Goal: Task Accomplishment & Management: Use online tool/utility

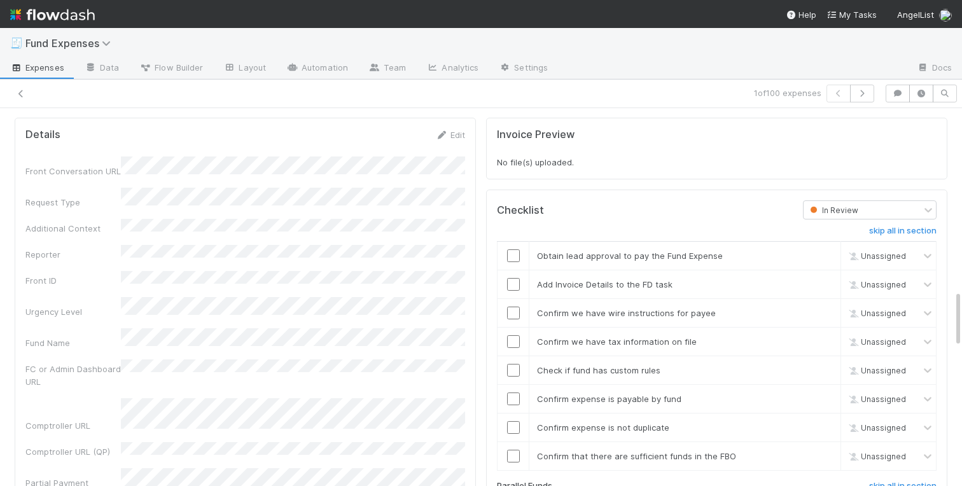
scroll to position [1203, 0]
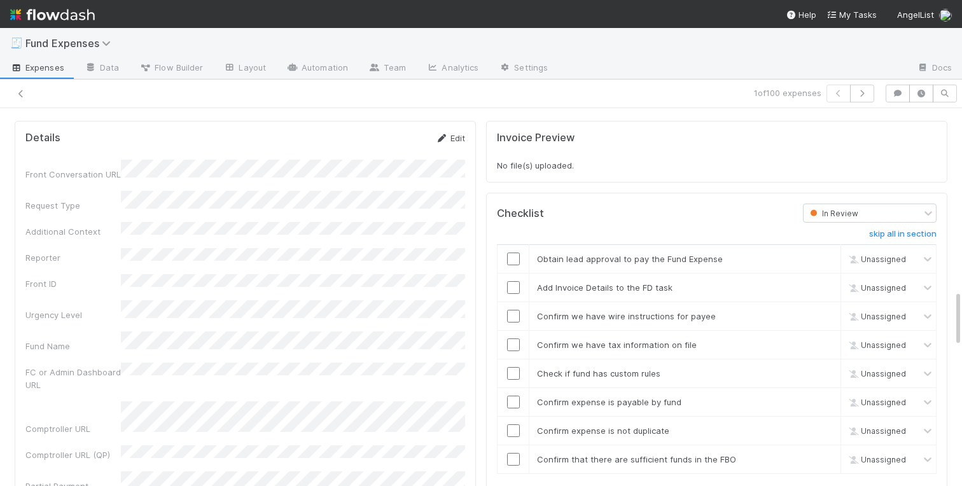
click at [455, 136] on link "Edit" at bounding box center [450, 138] width 30 height 10
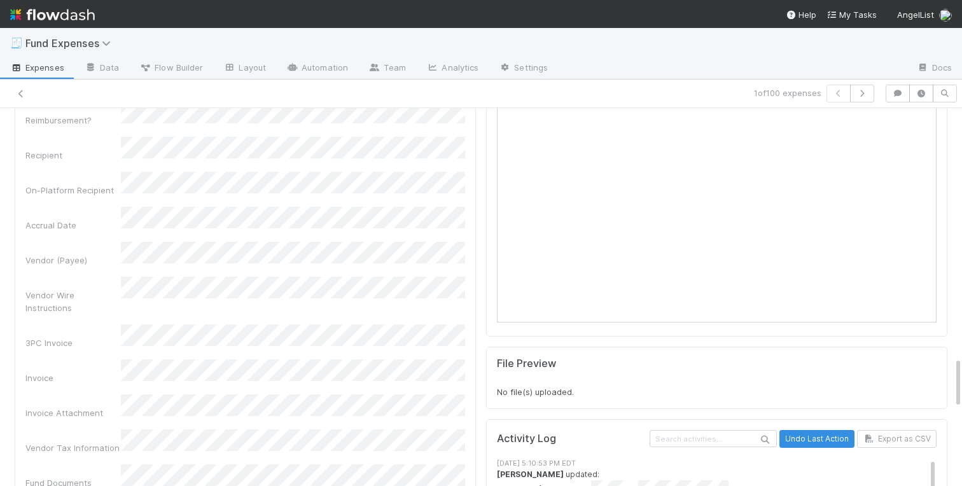
scroll to position [1810, 0]
click at [85, 309] on div "Front Conversation URL Request Type Additional Context Reporter Front ID Urgenc…" at bounding box center [245, 381] width 440 height 1639
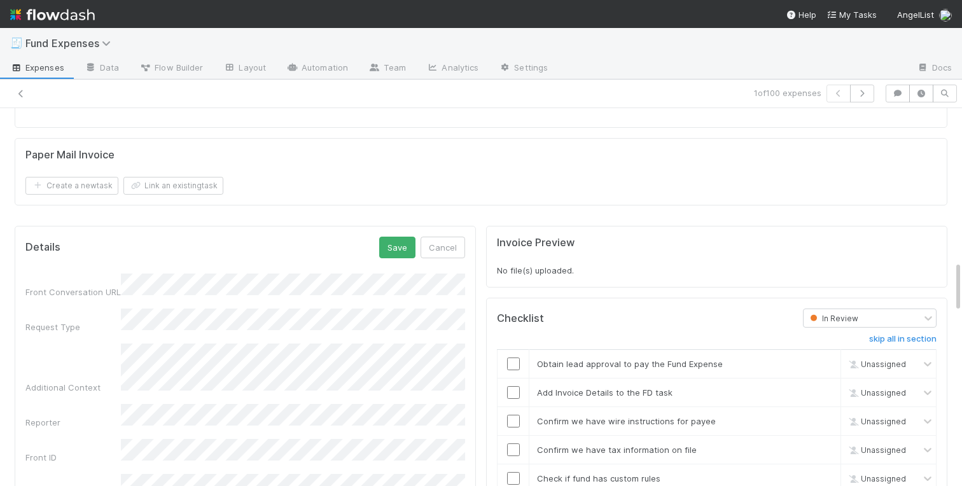
scroll to position [1098, 0]
click at [391, 249] on button "Save" at bounding box center [397, 248] width 36 height 22
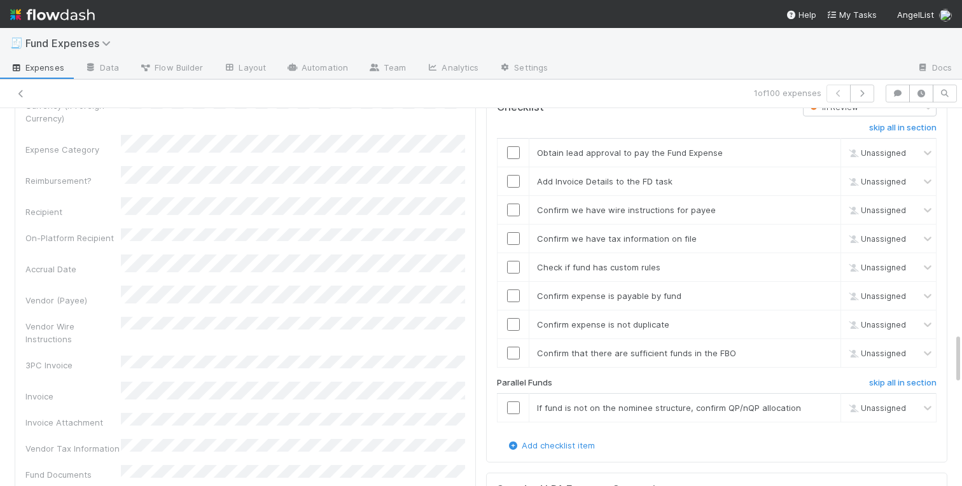
scroll to position [1648, 0]
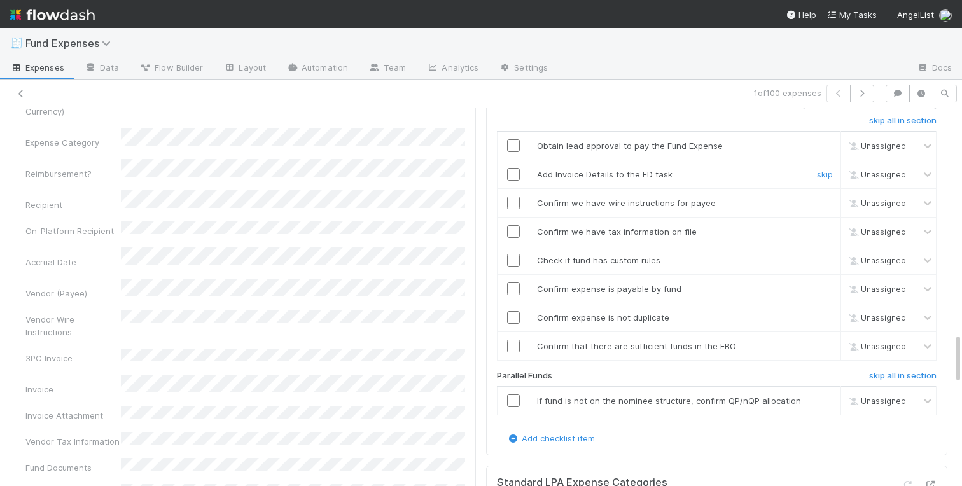
click at [513, 172] on input "checkbox" at bounding box center [513, 174] width 13 height 13
click at [515, 206] on input "checkbox" at bounding box center [513, 203] width 13 height 13
click at [513, 228] on input "checkbox" at bounding box center [513, 231] width 13 height 13
click at [513, 261] on input "checkbox" at bounding box center [513, 260] width 13 height 13
click at [515, 293] on input "checkbox" at bounding box center [513, 288] width 13 height 13
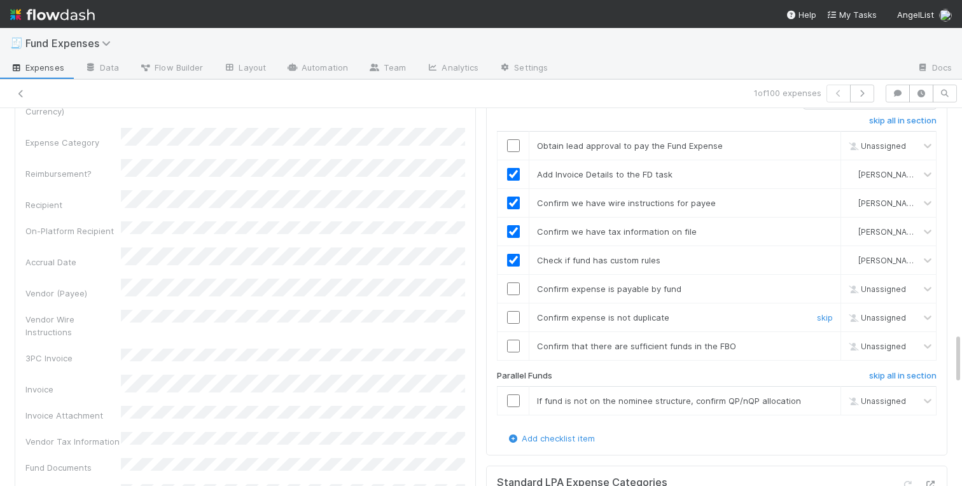
click at [514, 318] on input "checkbox" at bounding box center [513, 317] width 13 height 13
checkbox input "true"
click at [514, 349] on input "checkbox" at bounding box center [513, 346] width 13 height 13
click at [822, 401] on link "skip" at bounding box center [825, 401] width 16 height 10
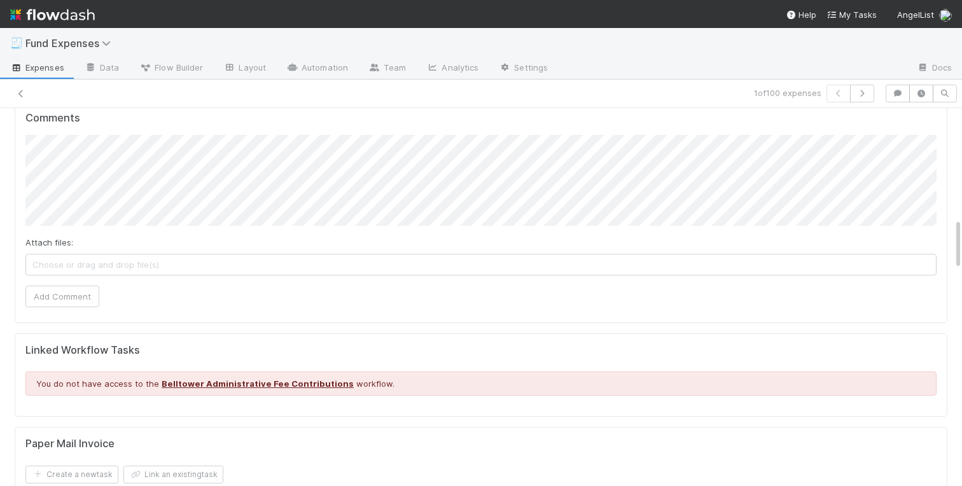
scroll to position [803, 0]
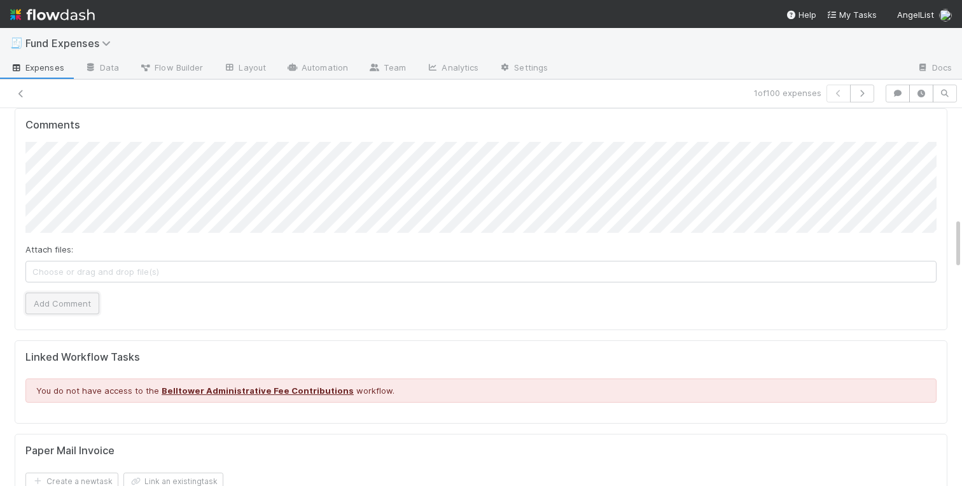
click at [63, 302] on button "Add Comment" at bounding box center [62, 304] width 74 height 22
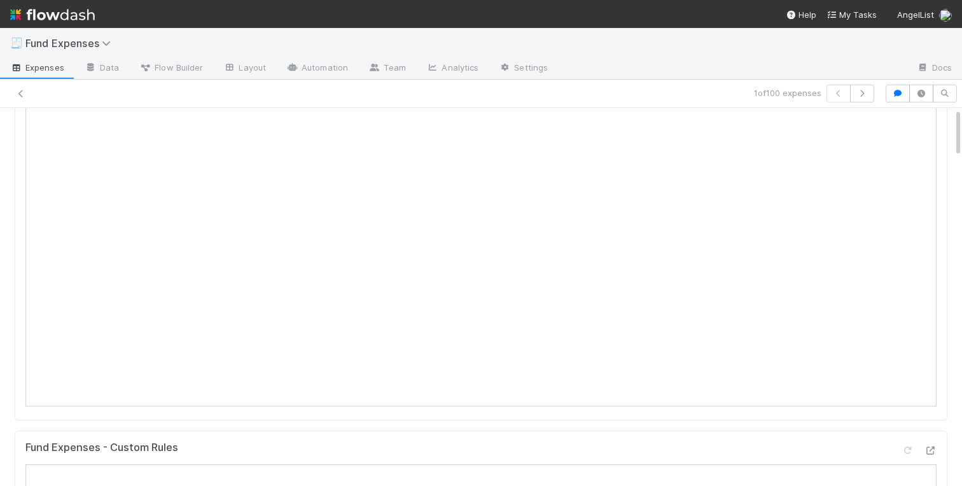
scroll to position [0, 0]
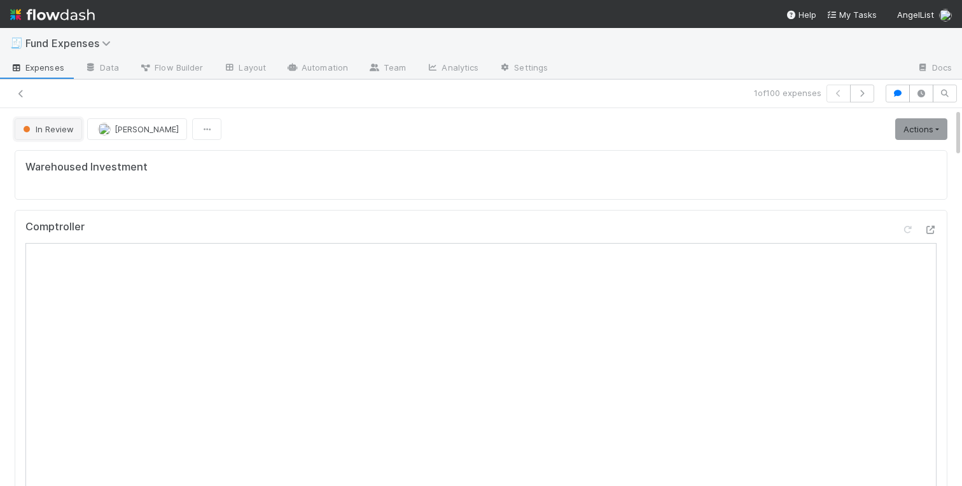
click at [46, 126] on span "In Review" at bounding box center [46, 129] width 53 height 10
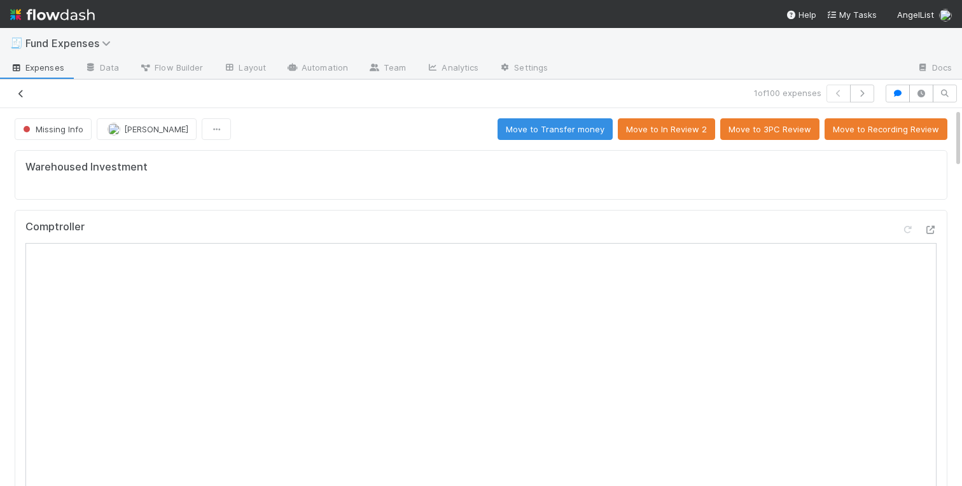
click at [19, 87] on link at bounding box center [21, 93] width 13 height 13
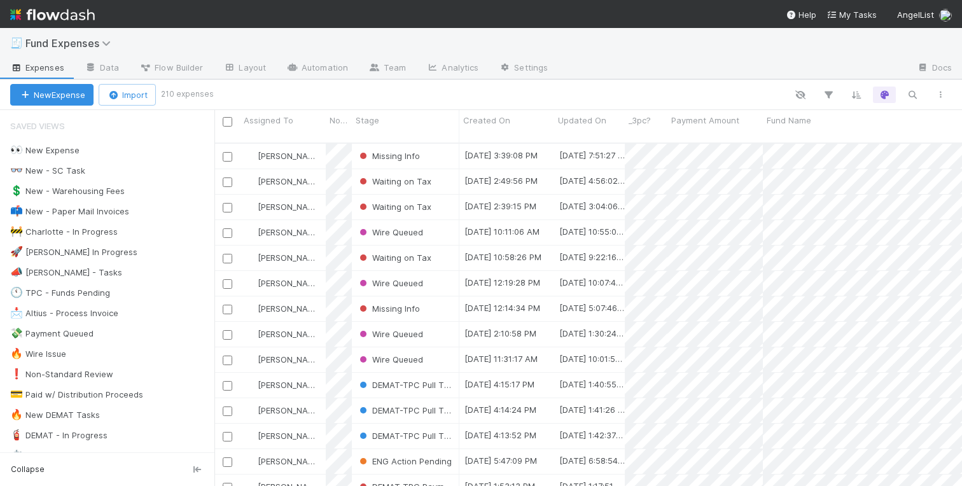
scroll to position [0, 1]
click at [67, 236] on div "🚧 Charlotte - In Progress" at bounding box center [63, 232] width 107 height 16
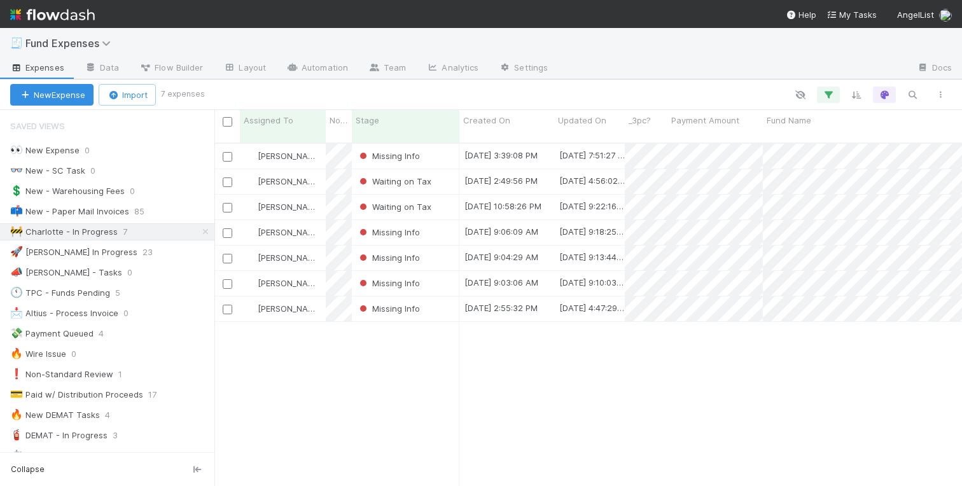
scroll to position [353, 747]
click at [453, 371] on div "Charlotte Mas Missing Info 8/25/25, 3:39:08 PM 8/25/25, 7:51:27 PM 0 0 0 0 0 0 …" at bounding box center [587, 320] width 747 height 352
click at [385, 368] on div "Charlotte Mas Missing Info 8/25/25, 3:39:08 PM 8/25/25, 7:51:27 PM 0 0 0 0 0 0 …" at bounding box center [587, 320] width 747 height 352
click at [391, 378] on div "Charlotte Mas Missing Info 8/25/25, 3:39:08 PM 8/25/25, 7:51:27 PM 0 0 0 0 0 0 …" at bounding box center [587, 320] width 747 height 352
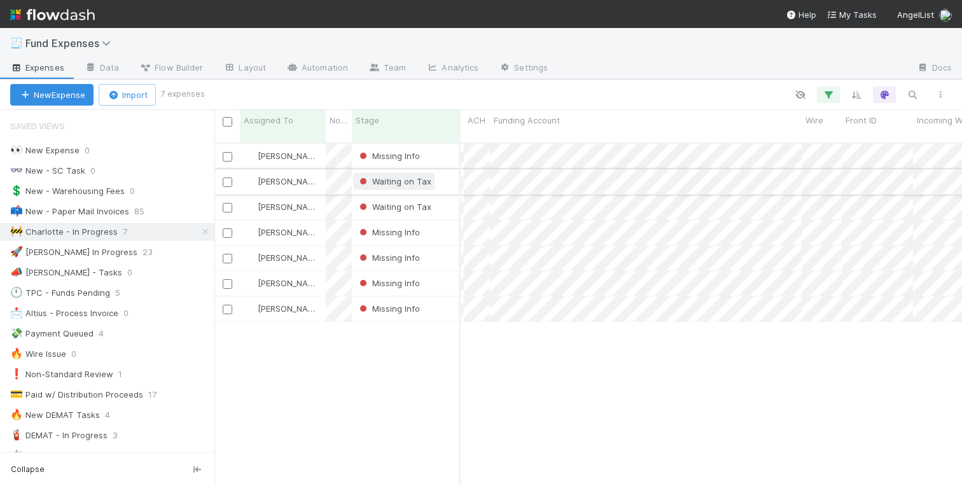
scroll to position [0, 0]
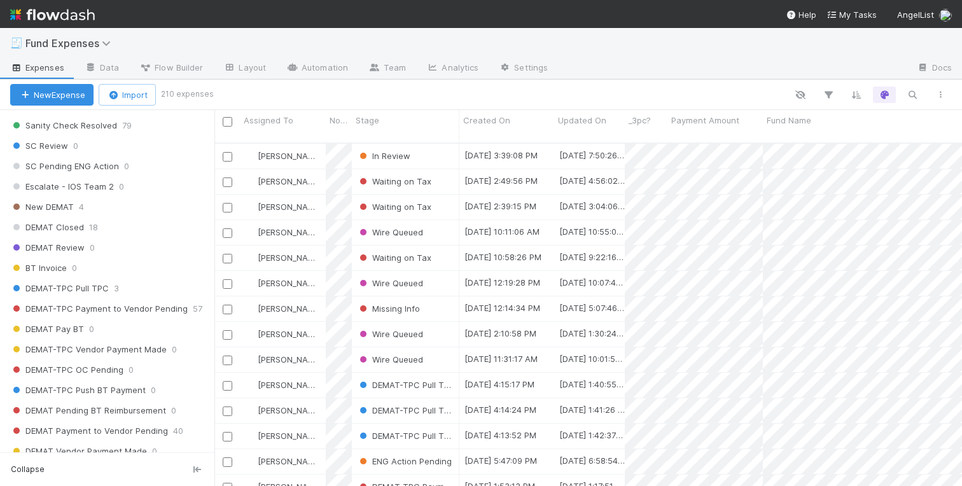
scroll to position [1538, 0]
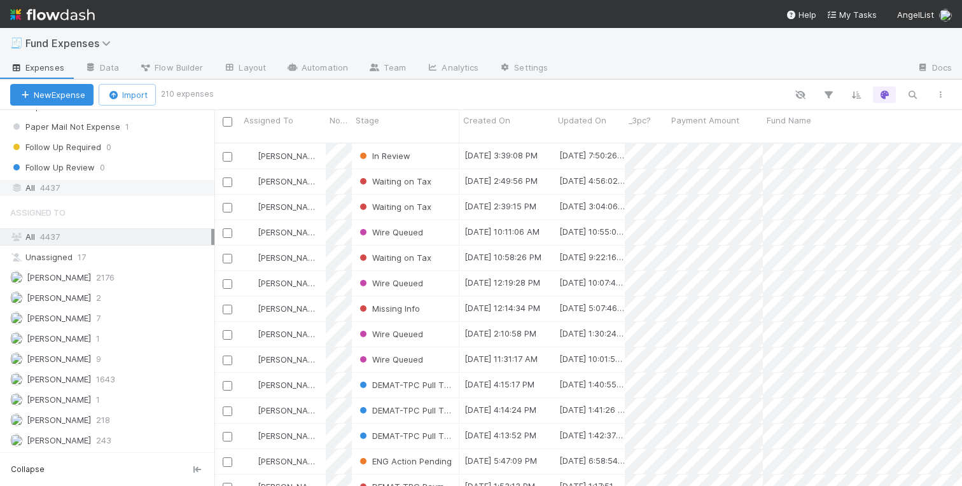
click at [57, 183] on span "4437" at bounding box center [50, 188] width 20 height 16
click at [912, 94] on icon "button" at bounding box center [912, 94] width 13 height 11
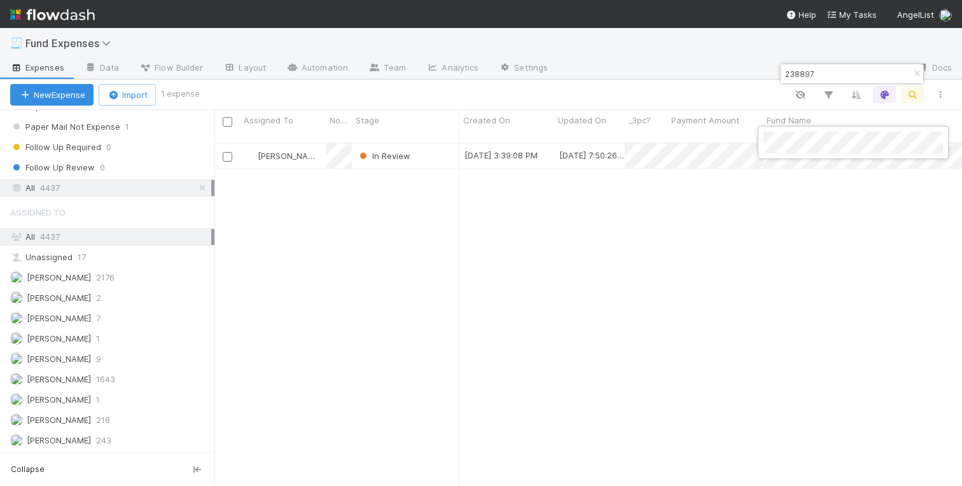
click at [795, 75] on div at bounding box center [481, 243] width 962 height 486
click at [795, 75] on input "238897" at bounding box center [845, 73] width 127 height 15
paste input "Fund I, a series of Coalition Operators, LP"
type input "Fund I, a series of Coalition Operators, LP"
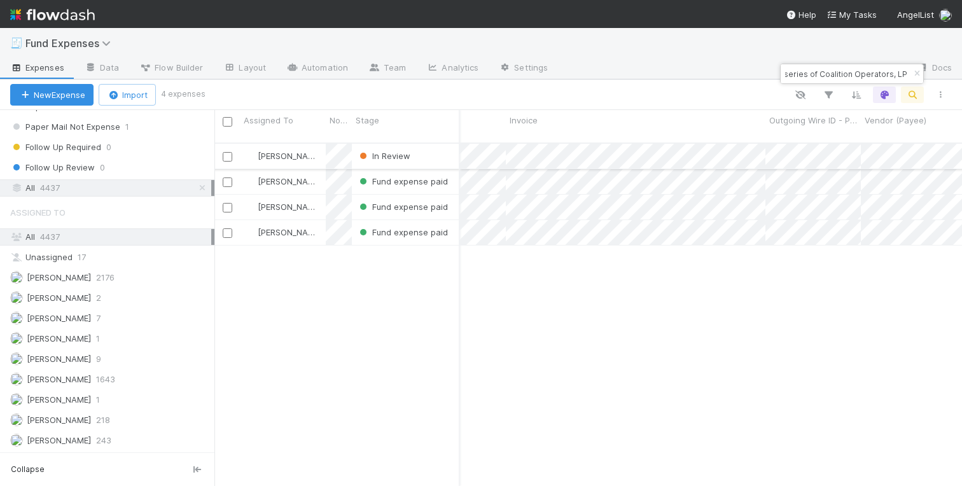
scroll to position [0, 1335]
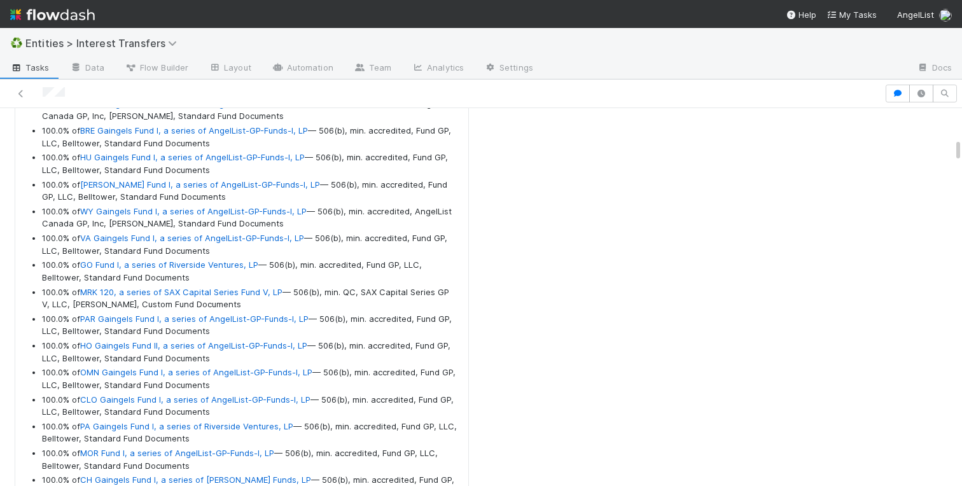
scroll to position [3200, 0]
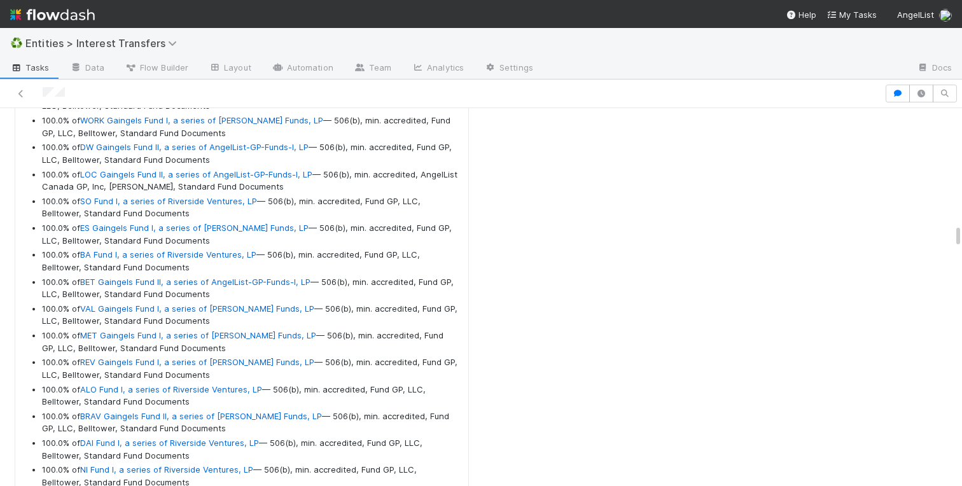
scroll to position [11549, 0]
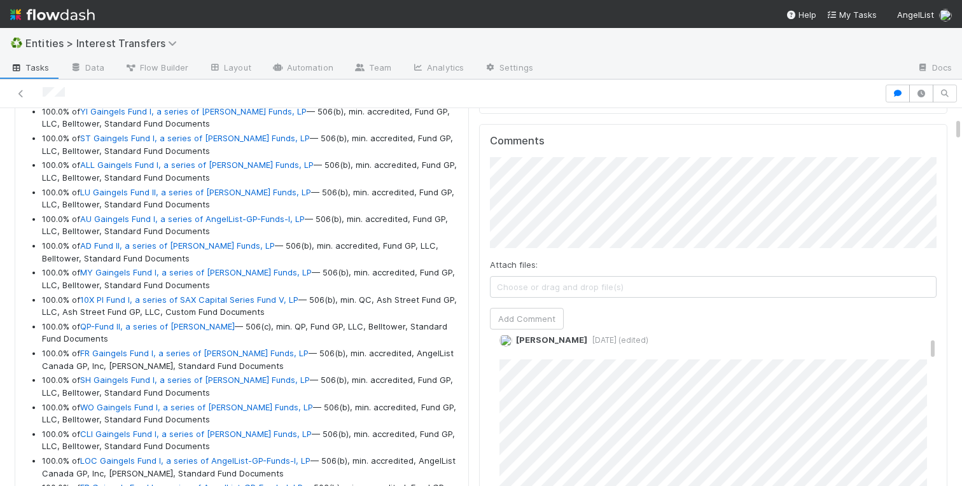
scroll to position [859, 0]
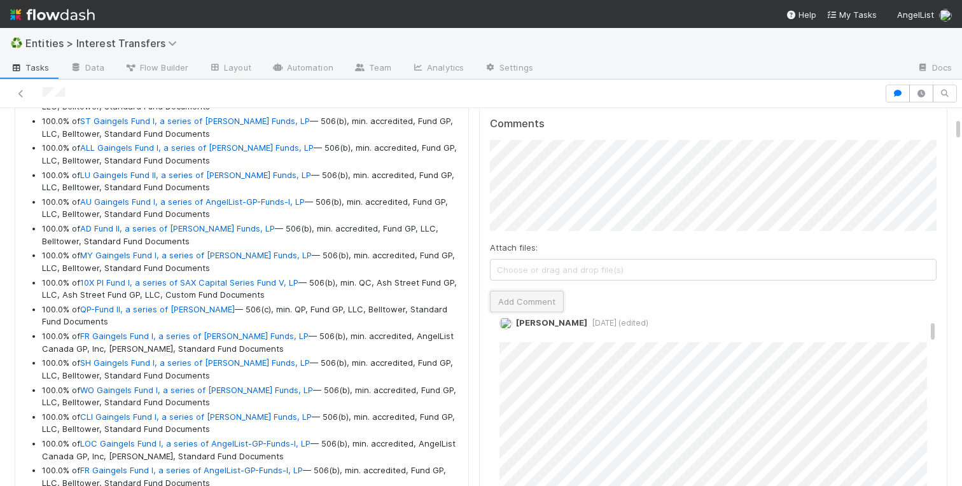
click at [549, 307] on button "Add Comment" at bounding box center [527, 302] width 74 height 22
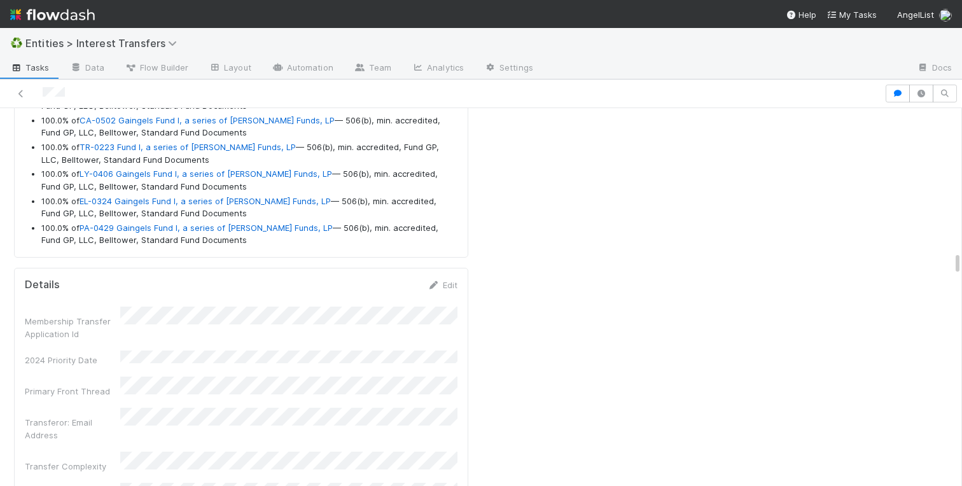
scroll to position [13947, 0]
click at [442, 287] on link "Edit" at bounding box center [442, 286] width 30 height 10
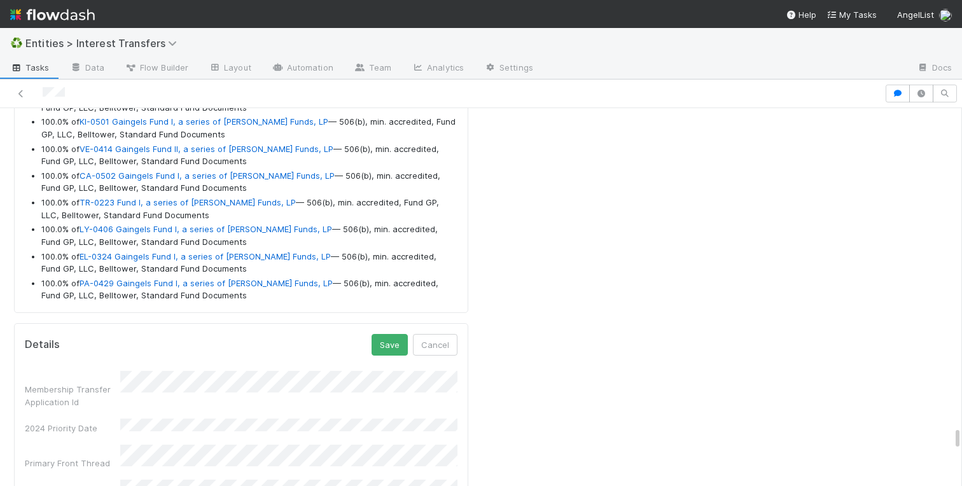
scroll to position [14013, 0]
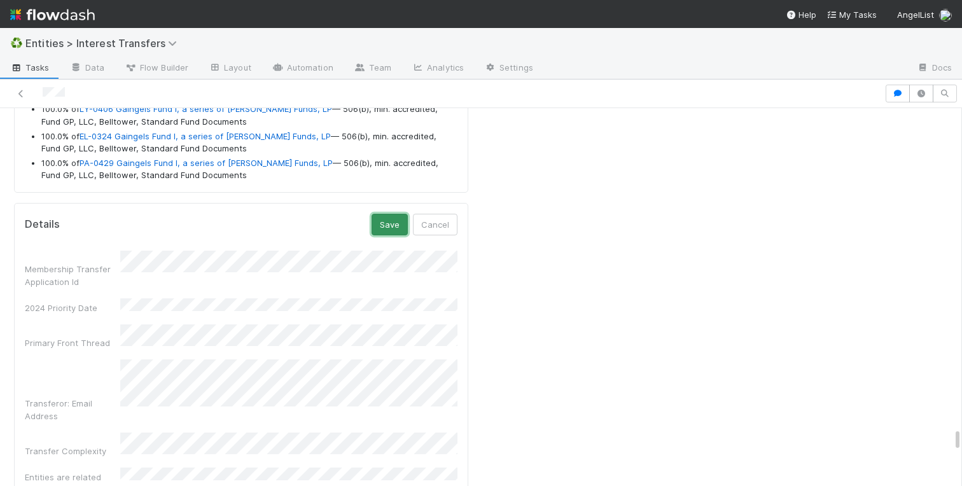
click at [400, 223] on button "Save" at bounding box center [389, 225] width 36 height 22
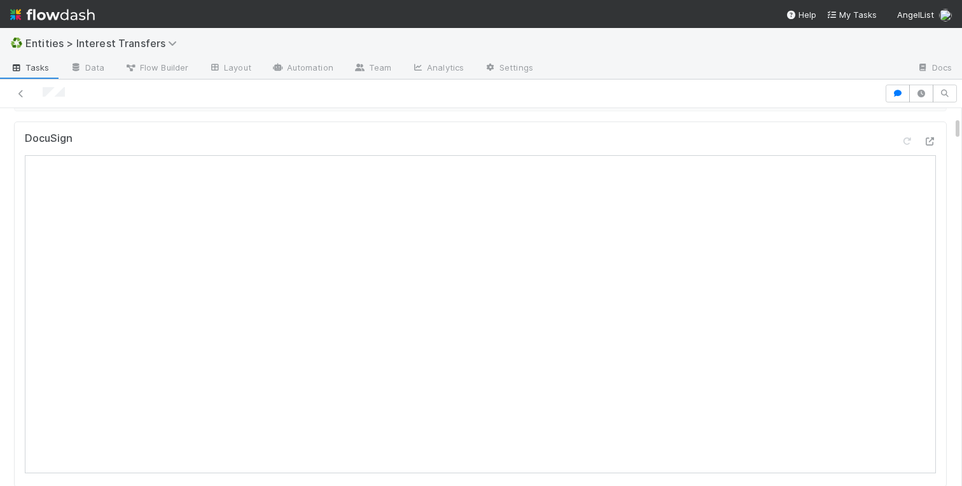
scroll to position [0, 0]
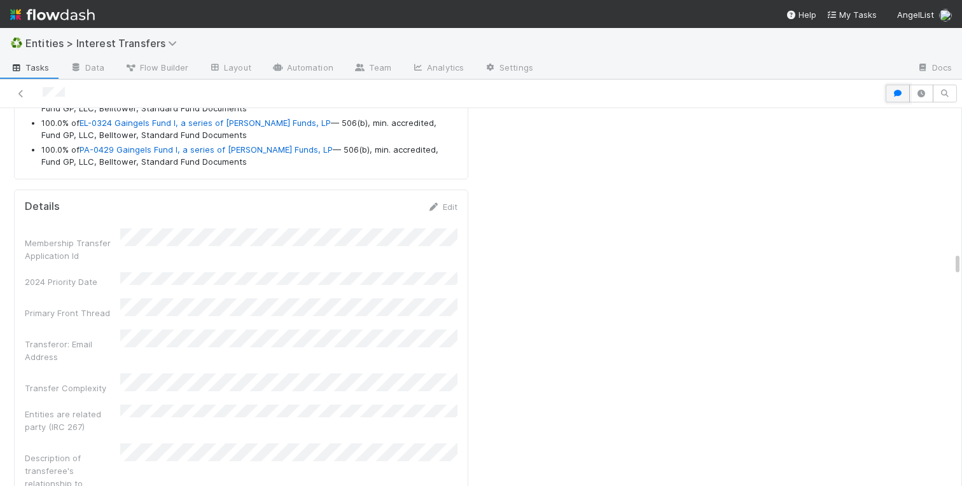
click at [892, 92] on icon "button" at bounding box center [897, 94] width 13 height 8
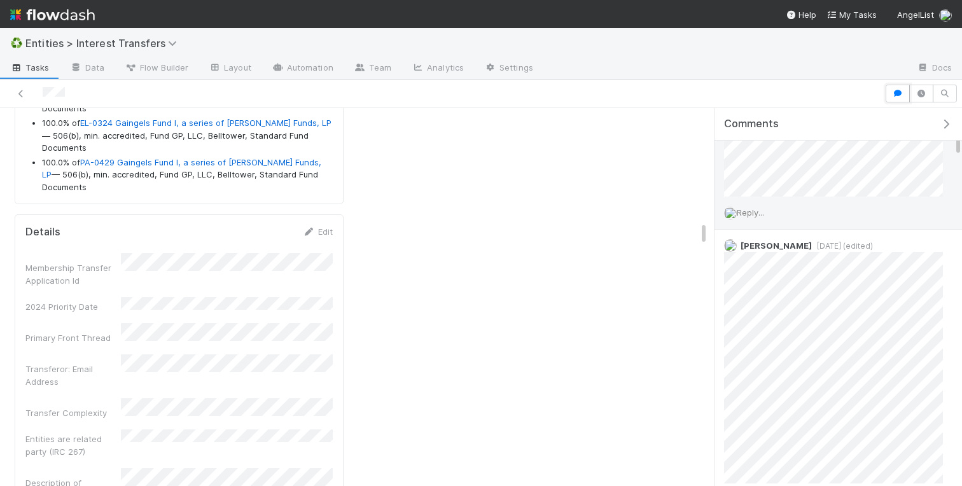
scroll to position [143, 0]
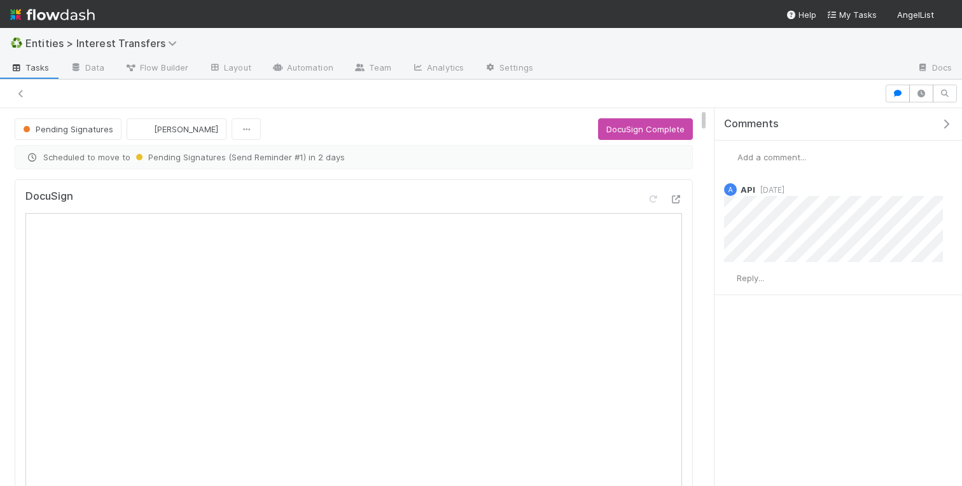
scroll to position [258, 317]
click at [892, 97] on icon "button" at bounding box center [897, 94] width 13 height 8
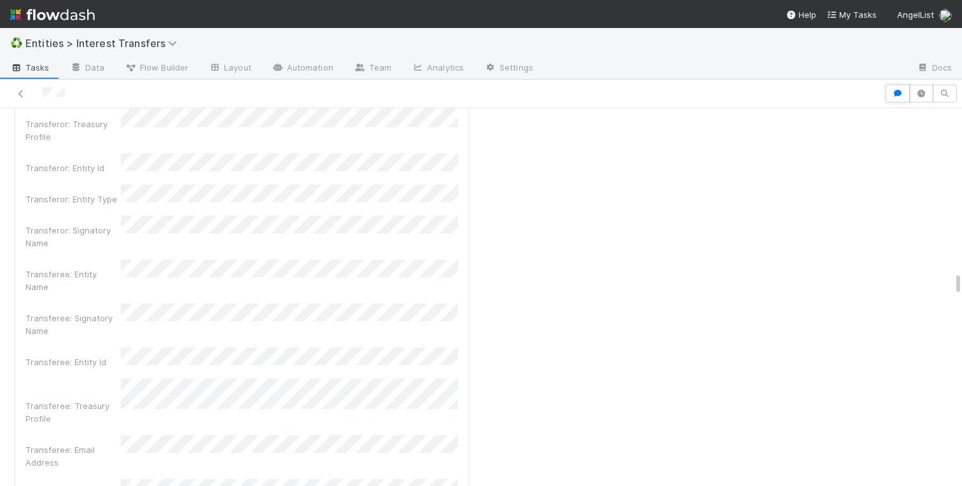
scroll to position [4519, 0]
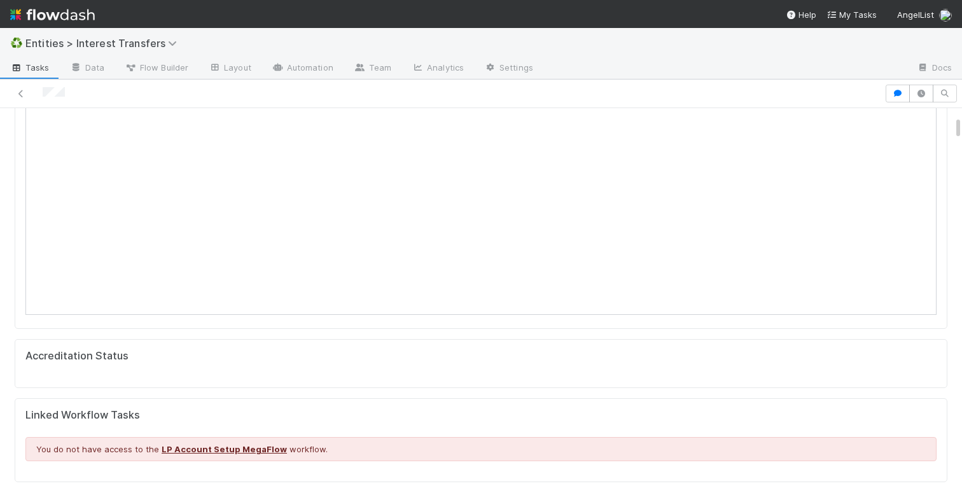
scroll to position [0, 0]
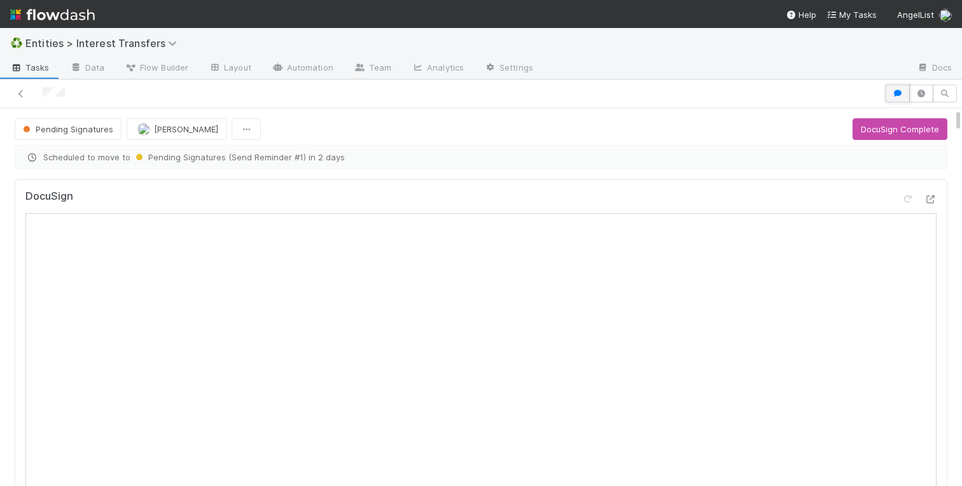
click at [899, 96] on icon "button" at bounding box center [897, 94] width 13 height 8
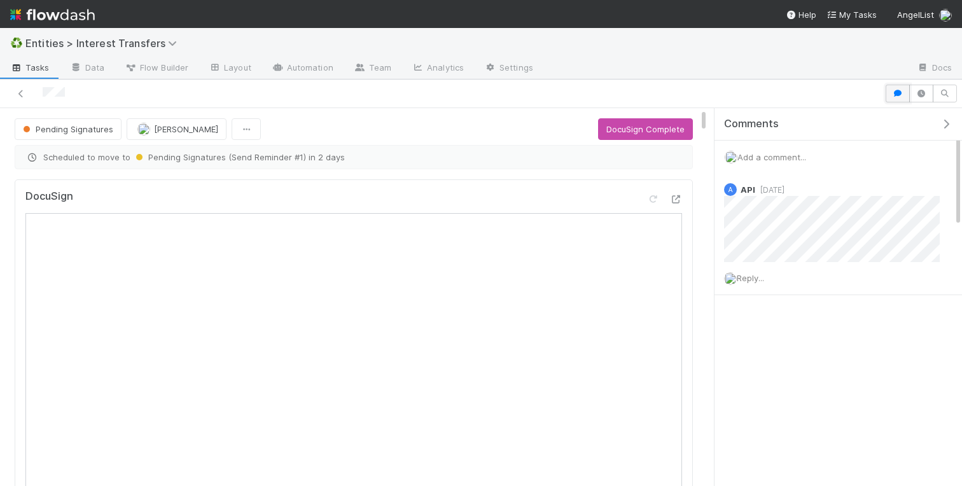
scroll to position [1, 1]
click at [903, 95] on icon "button" at bounding box center [897, 94] width 13 height 8
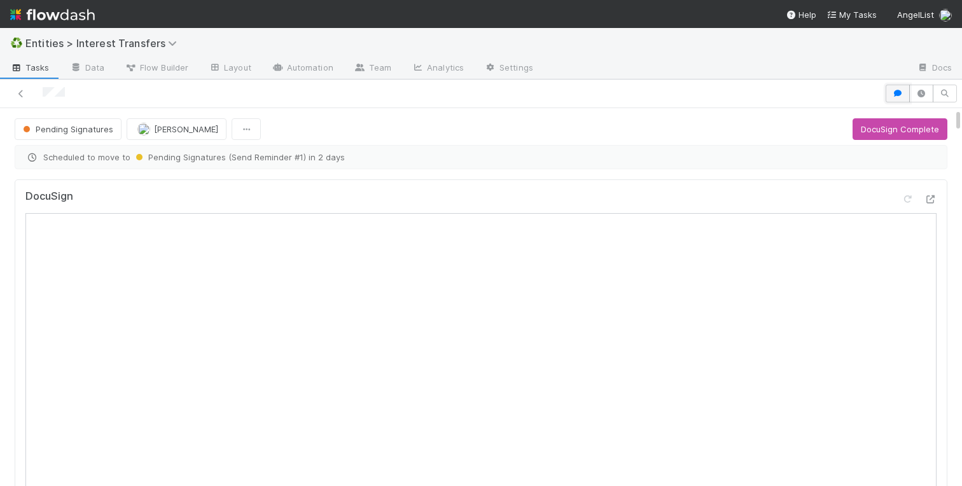
scroll to position [258, 447]
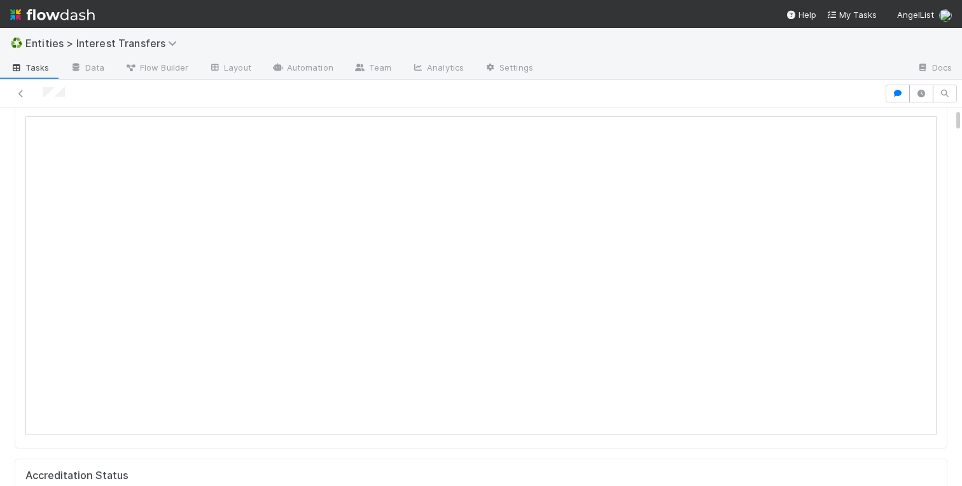
scroll to position [0, 0]
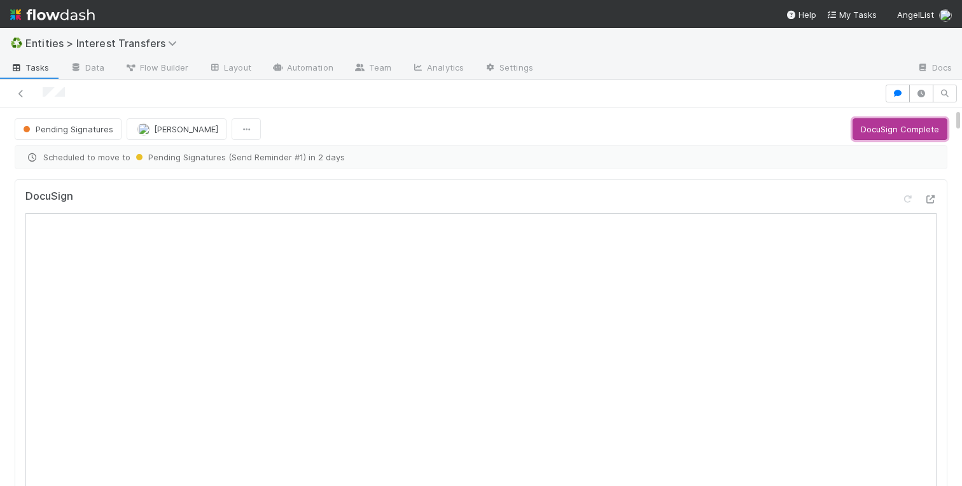
click at [860, 129] on button "DocuSign Complete" at bounding box center [899, 129] width 95 height 22
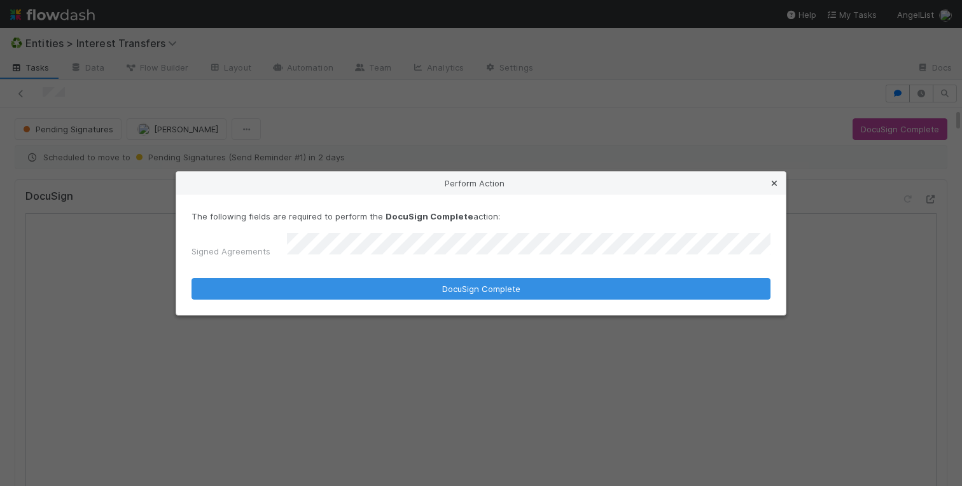
click at [770, 188] on icon at bounding box center [774, 183] width 13 height 8
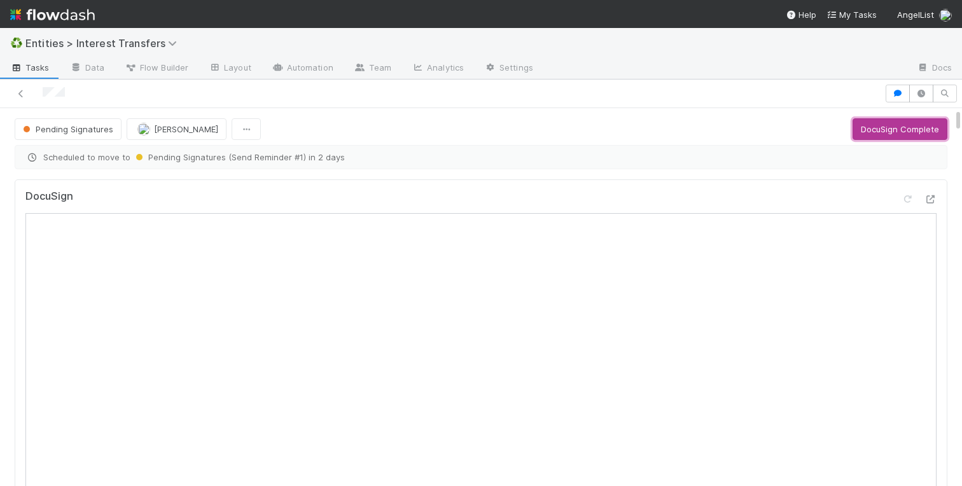
click at [896, 131] on button "DocuSign Complete" at bounding box center [899, 129] width 95 height 22
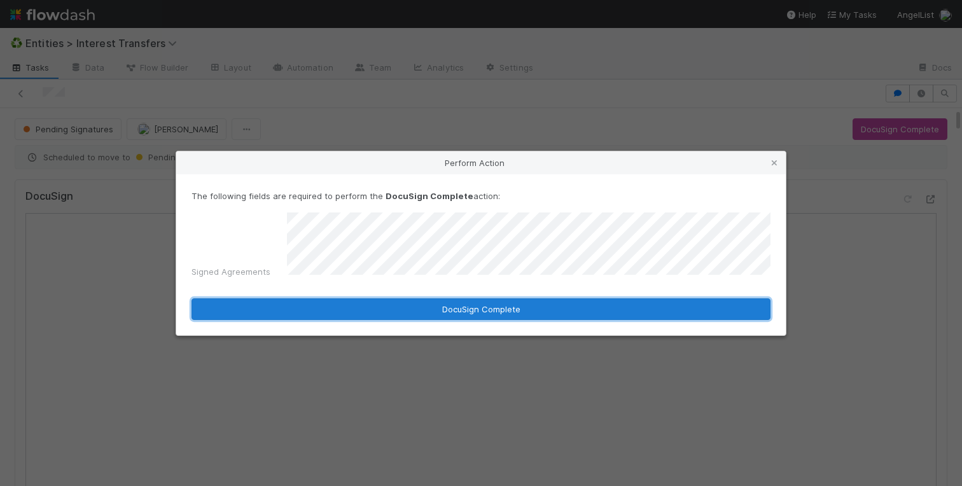
click at [525, 305] on button "DocuSign Complete" at bounding box center [480, 309] width 579 height 22
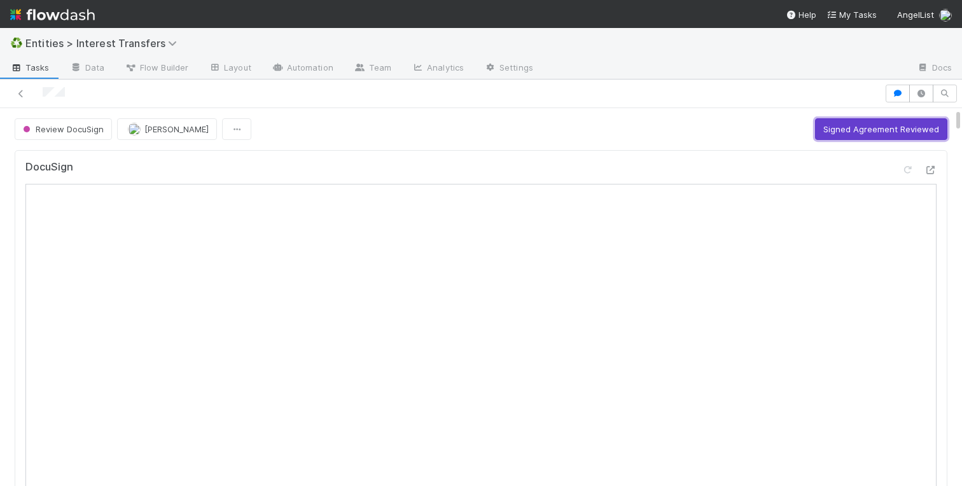
click at [905, 127] on button "Signed Agreement Reviewed" at bounding box center [881, 129] width 132 height 22
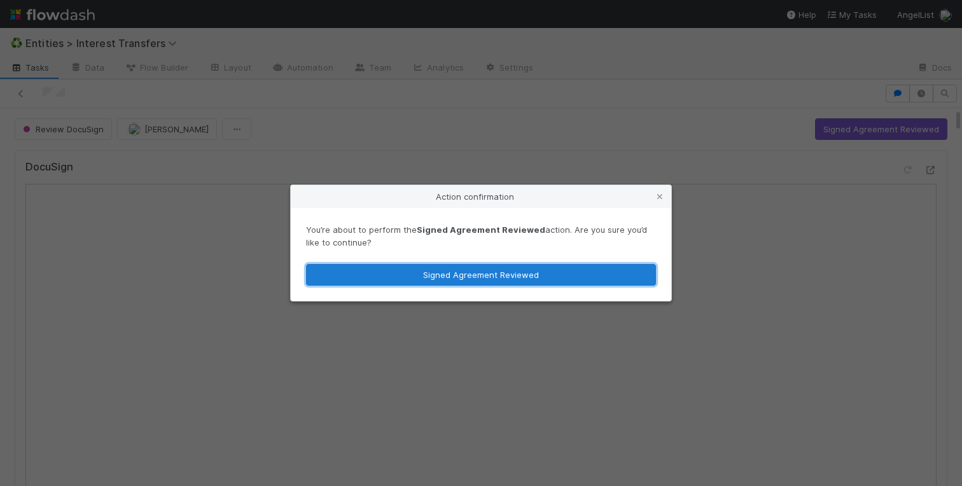
click at [489, 272] on button "Signed Agreement Reviewed" at bounding box center [481, 275] width 350 height 22
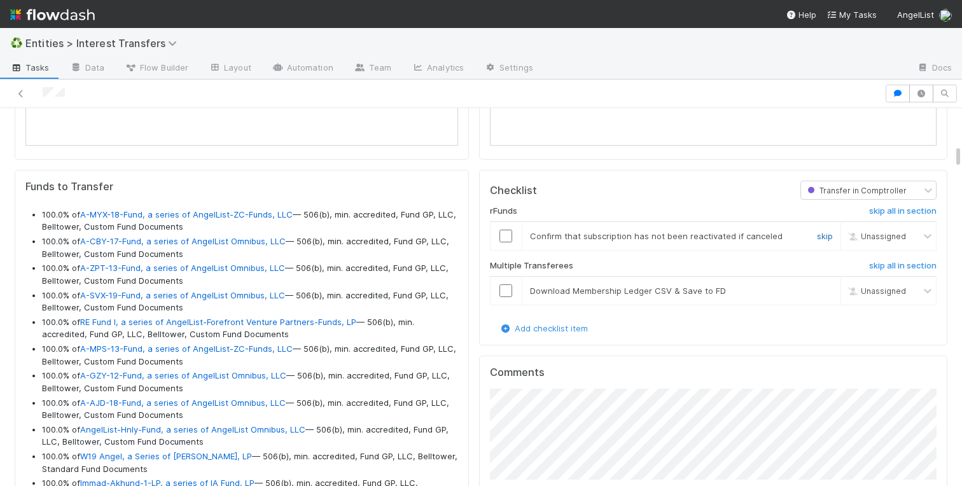
click at [826, 237] on link "skip" at bounding box center [825, 236] width 16 height 10
click at [826, 287] on link "skip" at bounding box center [825, 291] width 16 height 10
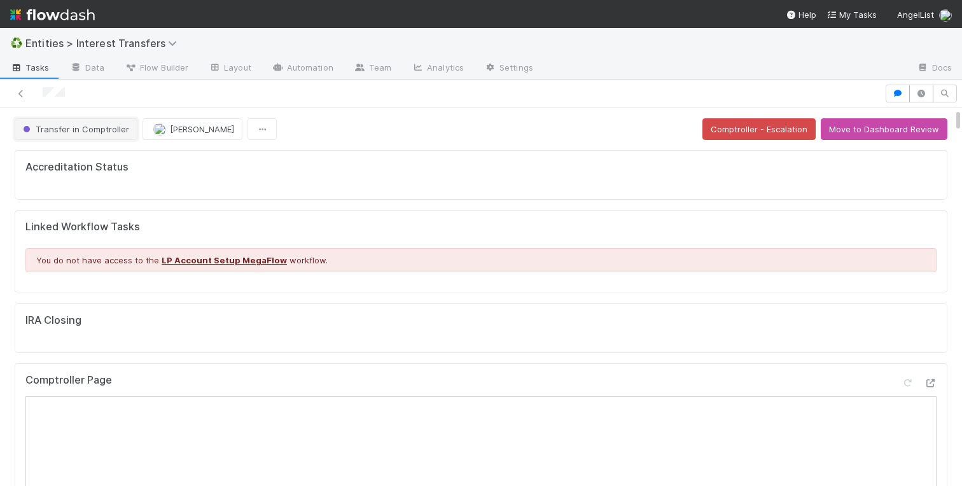
click at [54, 130] on span "Transfer in Comptroller" at bounding box center [74, 129] width 109 height 10
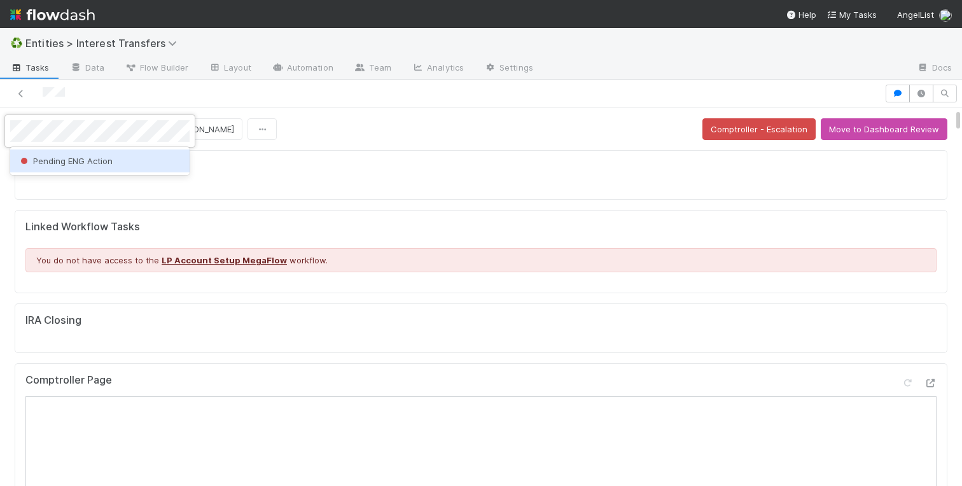
click at [106, 156] on span "Pending ENG Action" at bounding box center [65, 161] width 95 height 10
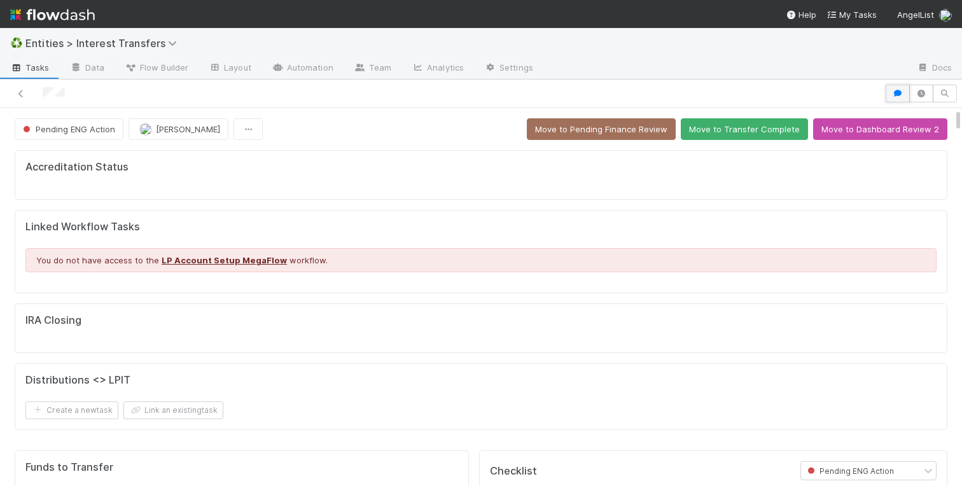
click at [893, 92] on icon "button" at bounding box center [897, 94] width 13 height 8
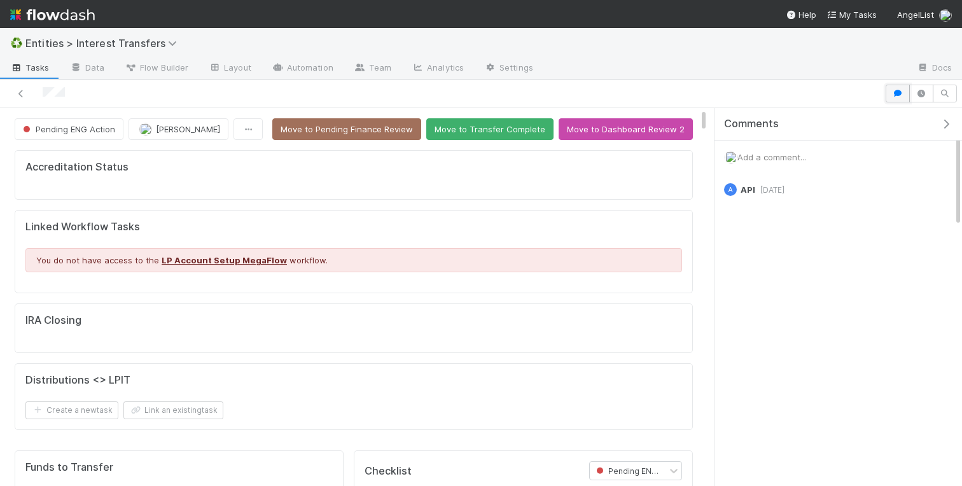
scroll to position [1, 1]
click at [754, 153] on span "Add a comment..." at bounding box center [771, 157] width 69 height 10
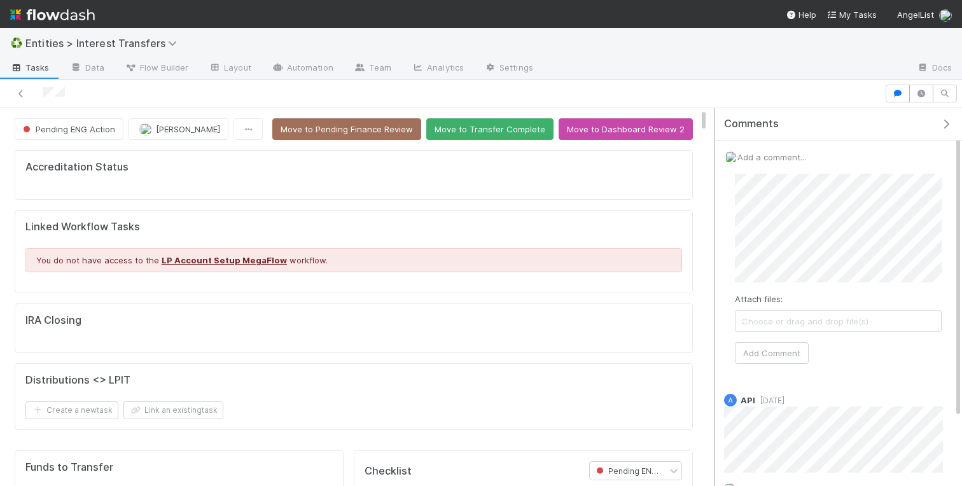
click at [711, 223] on div "Comments Add a comment... Attach files: Choose or drag and drop file(s) Add Com…" at bounding box center [834, 297] width 254 height 378
click at [766, 357] on button "Add Comment" at bounding box center [772, 353] width 74 height 22
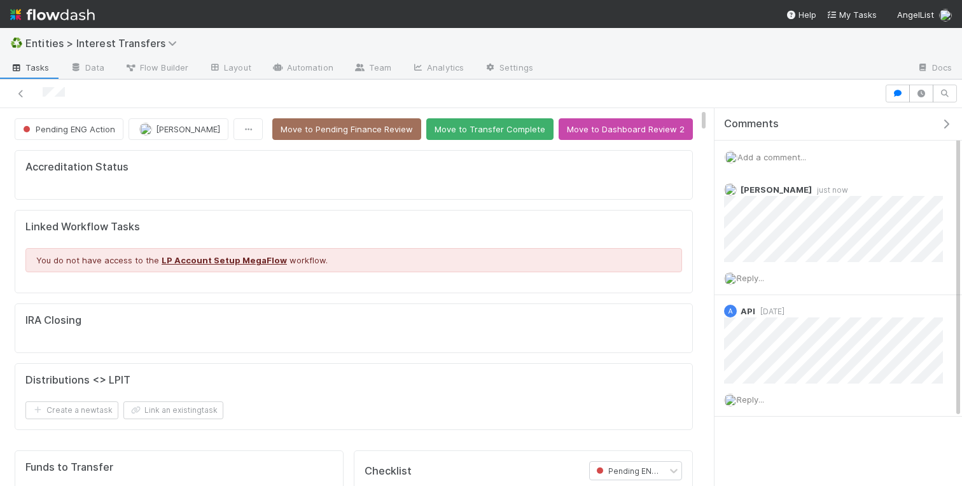
click at [946, 128] on icon "button" at bounding box center [945, 124] width 13 height 10
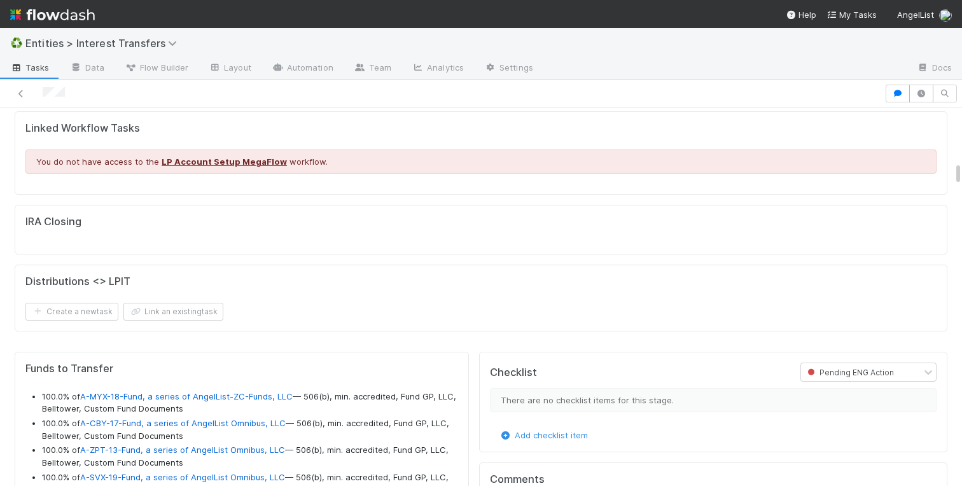
scroll to position [0, 0]
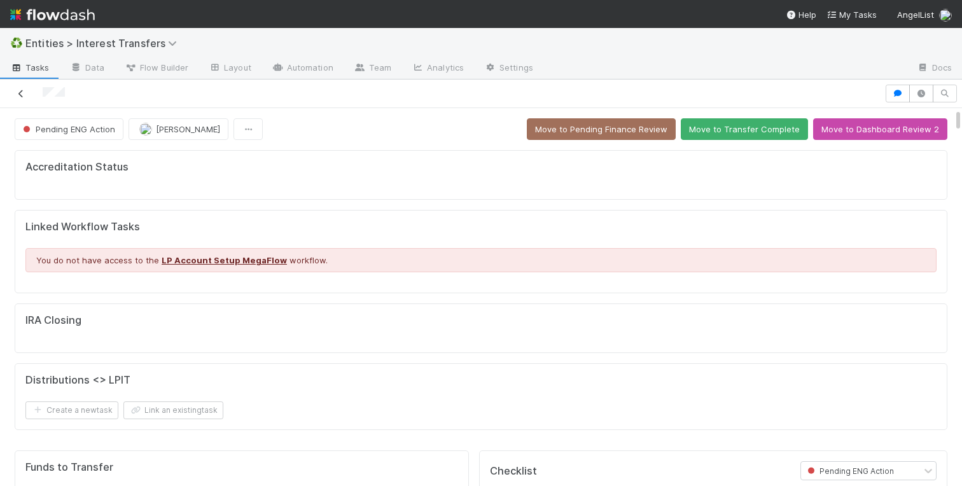
click at [22, 90] on icon at bounding box center [21, 94] width 13 height 8
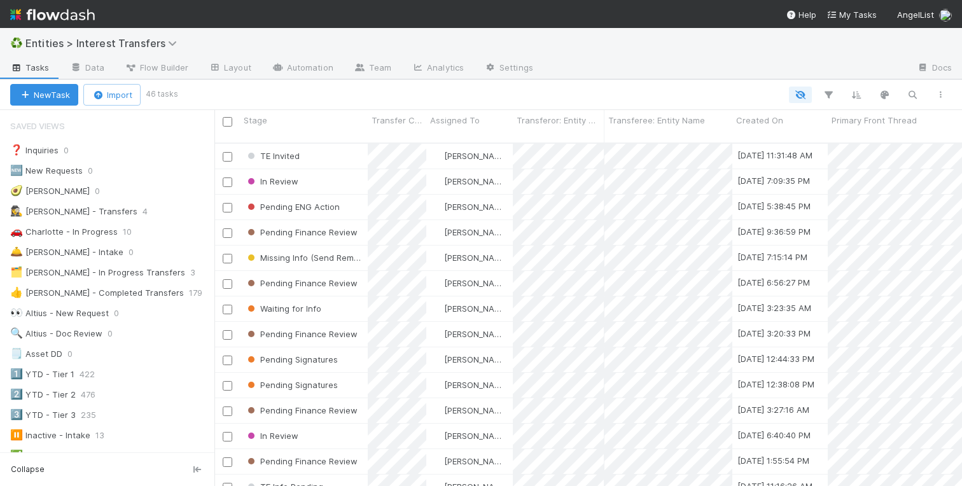
scroll to position [0, 1]
click at [88, 242] on div "❓ Inquiries 0 🆕 New Requests 0 🥑 Giang 0 🕵️‍♀️ Linda - Transfers 4 🚗 Charlotte …" at bounding box center [107, 354] width 214 height 424
click at [88, 229] on div "🚗 Charlotte - In Progress" at bounding box center [63, 232] width 107 height 16
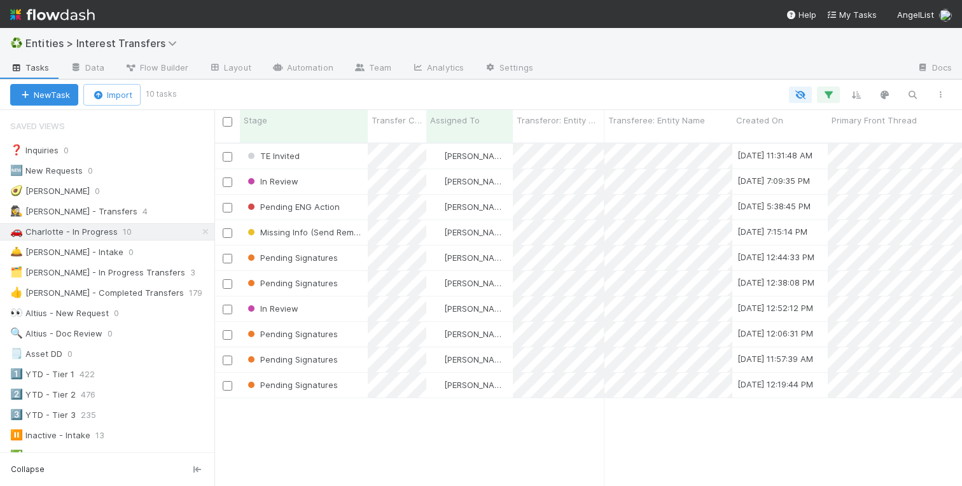
scroll to position [353, 747]
click at [349, 199] on div "Pending ENG Action" at bounding box center [304, 207] width 128 height 25
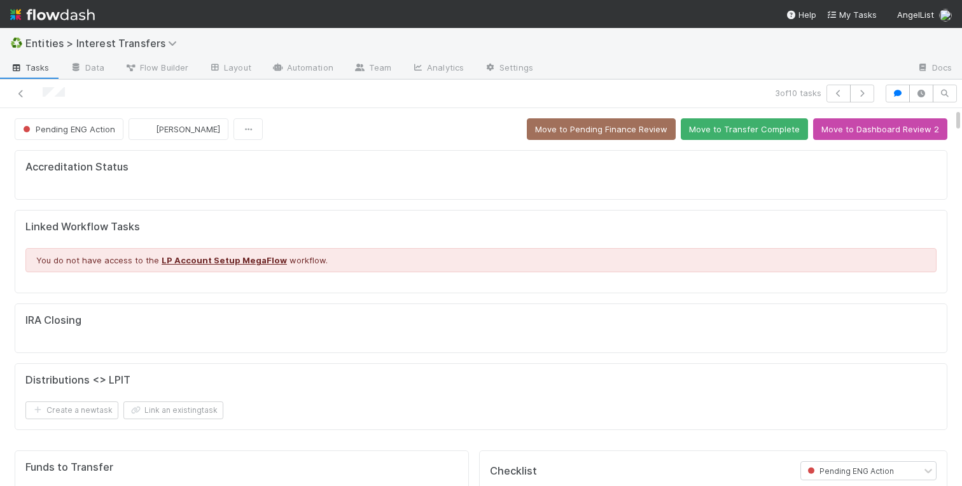
scroll to position [258, 447]
click at [77, 128] on span "Pending ENG Action" at bounding box center [67, 129] width 95 height 10
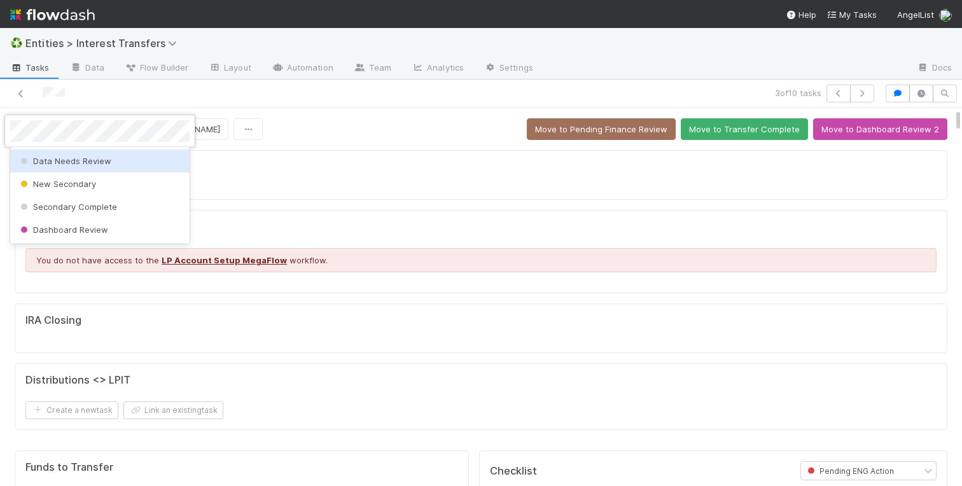
scroll to position [0, 0]
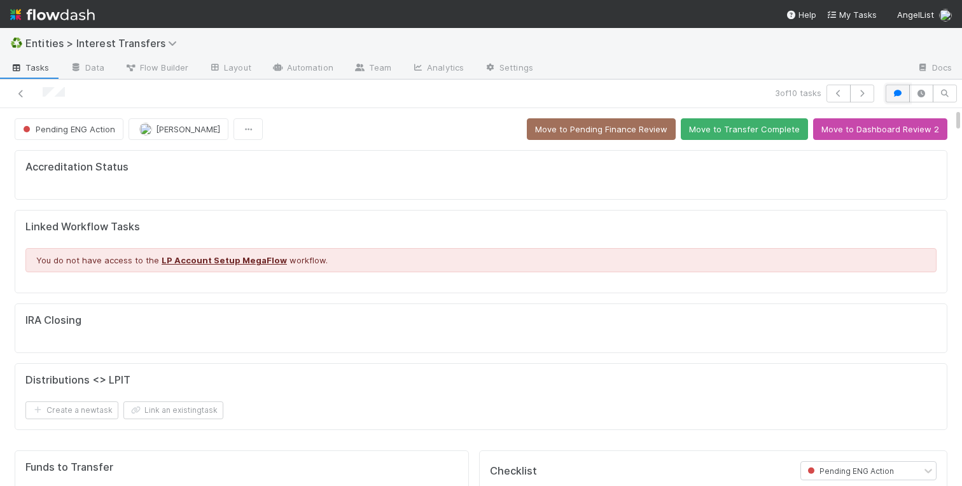
click at [902, 90] on icon "button" at bounding box center [897, 94] width 13 height 8
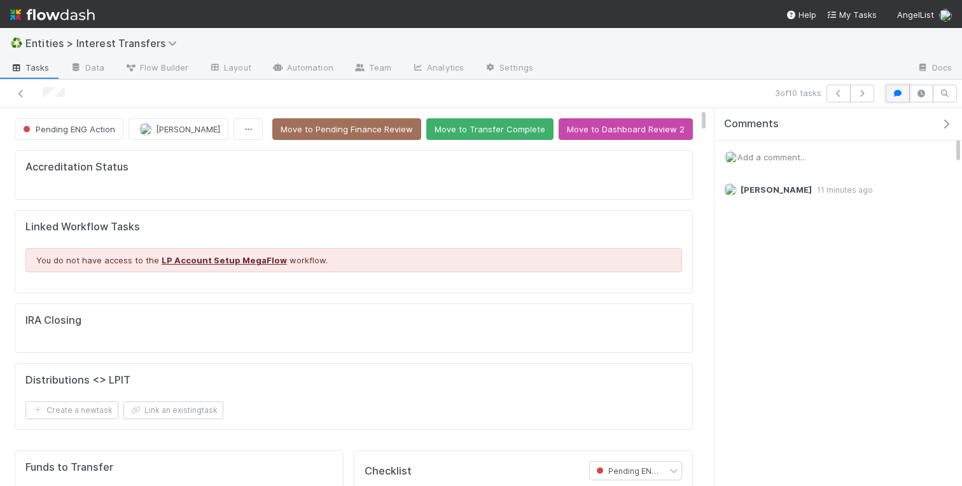
scroll to position [1, 1]
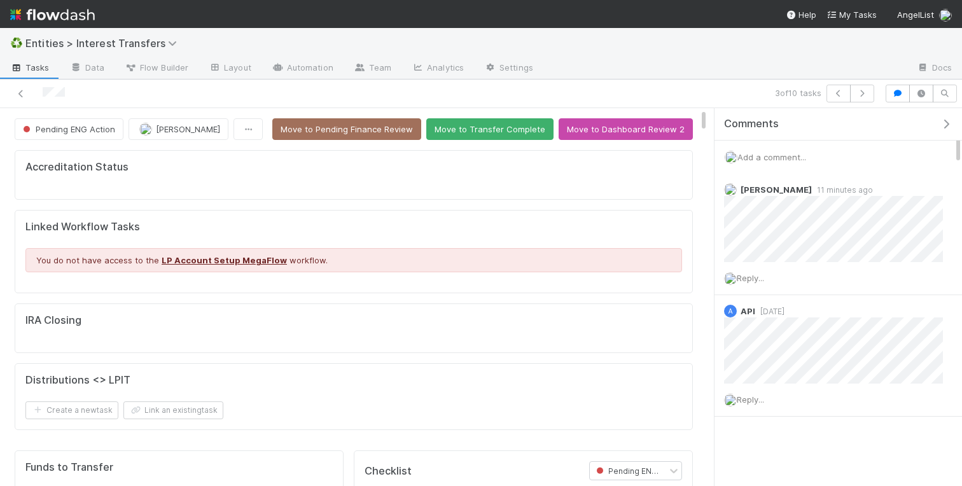
click at [759, 160] on span "Add a comment..." at bounding box center [771, 157] width 69 height 10
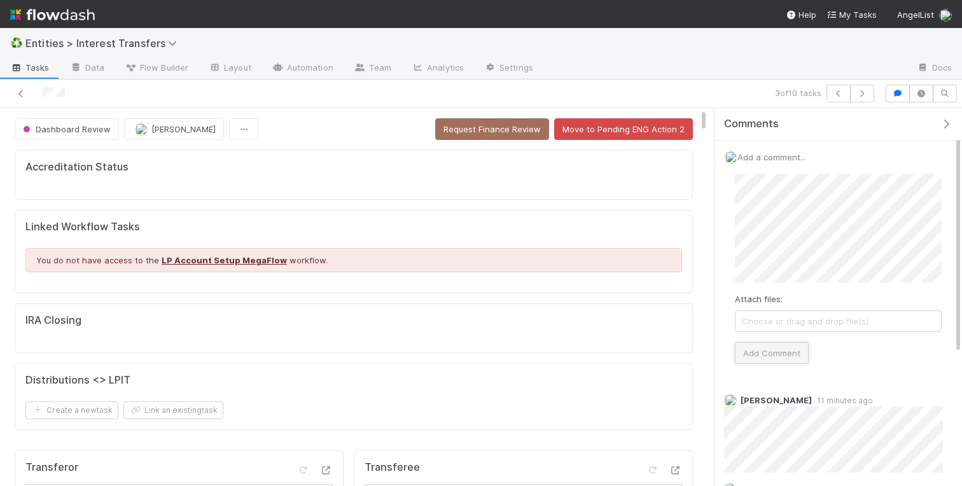
click at [766, 359] on button "Add Comment" at bounding box center [772, 353] width 74 height 22
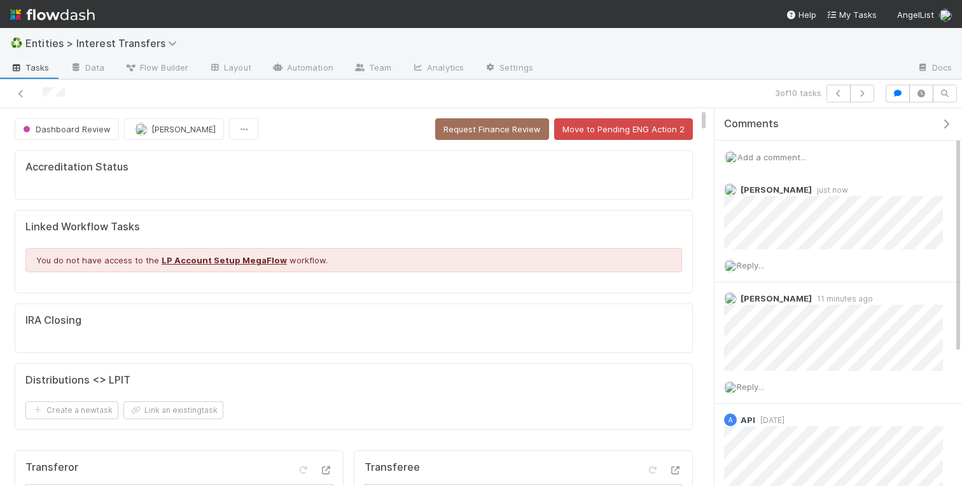
click at [697, 87] on div "3 of 10 tasks" at bounding box center [662, 94] width 435 height 18
click at [892, 97] on button "button" at bounding box center [897, 94] width 24 height 18
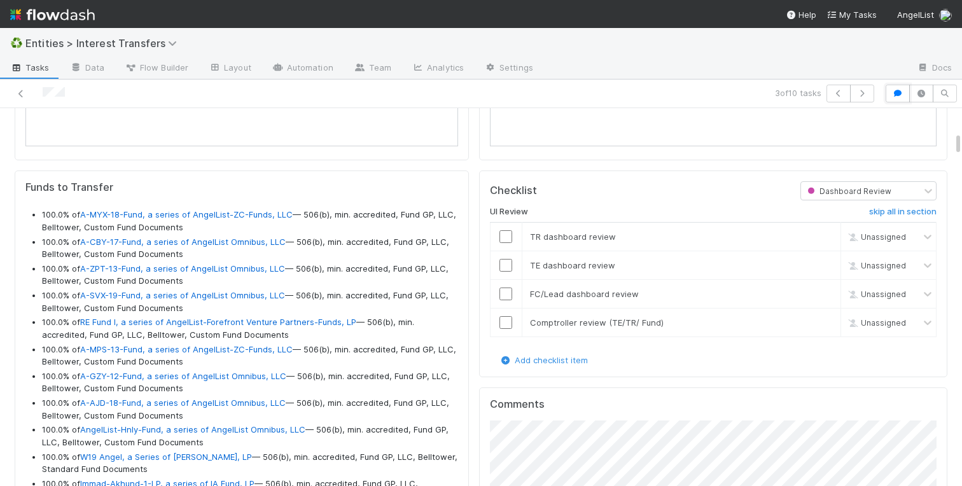
scroll to position [663, 0]
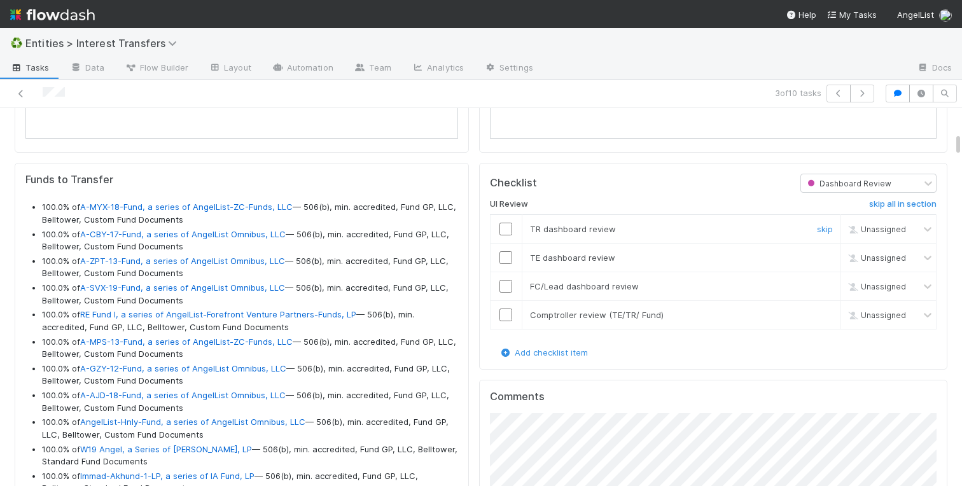
click at [508, 232] on input "checkbox" at bounding box center [505, 229] width 13 height 13
click at [508, 265] on td at bounding box center [506, 257] width 32 height 29
click at [506, 256] on input "checkbox" at bounding box center [505, 257] width 13 height 13
click at [506, 285] on input "checkbox" at bounding box center [505, 286] width 13 height 13
click at [506, 317] on input "checkbox" at bounding box center [505, 315] width 13 height 13
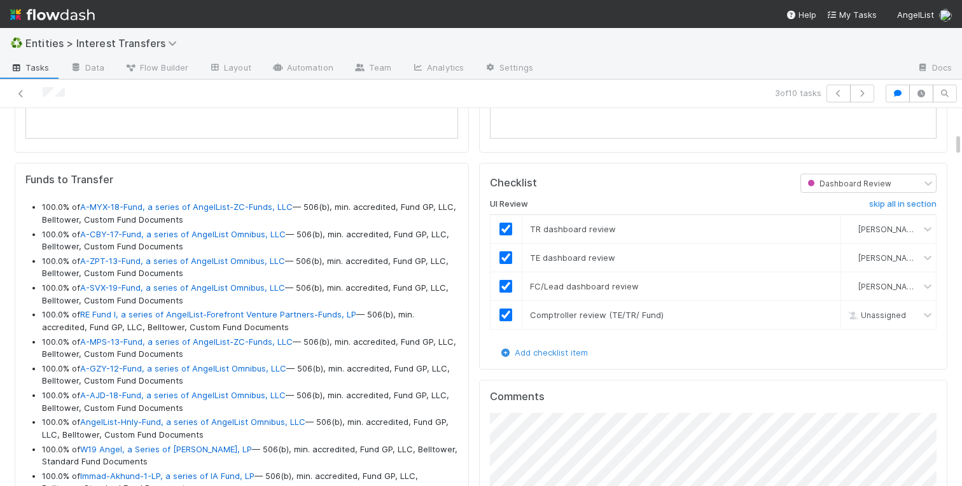
click at [480, 224] on div "Checklist Dashboard Review UI Review skip all in section TR dashboard review Ch…" at bounding box center [713, 266] width 468 height 207
checkbox input "true"
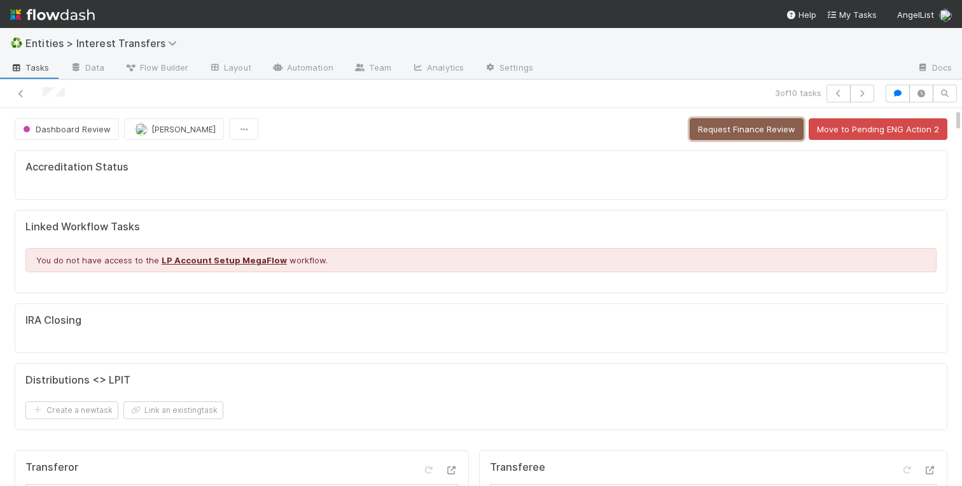
click at [712, 131] on button "Request Finance Review" at bounding box center [747, 129] width 114 height 22
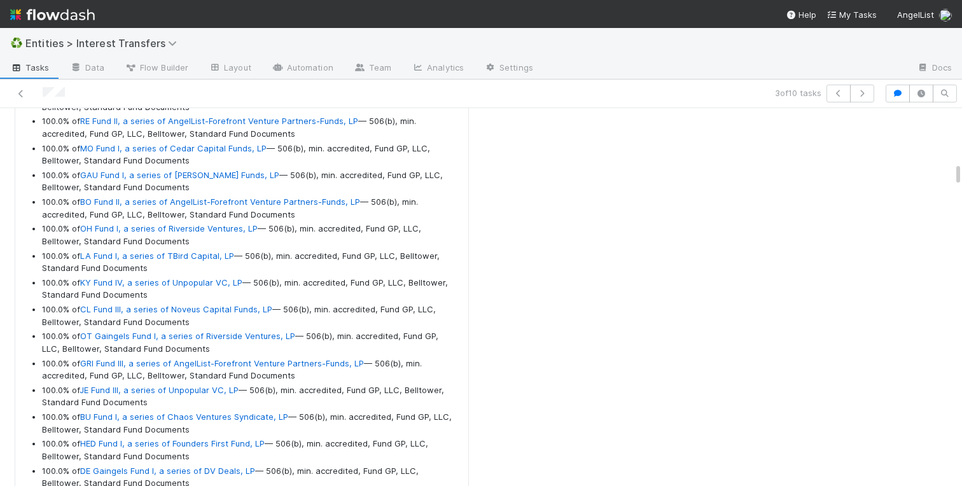
scroll to position [2511, 0]
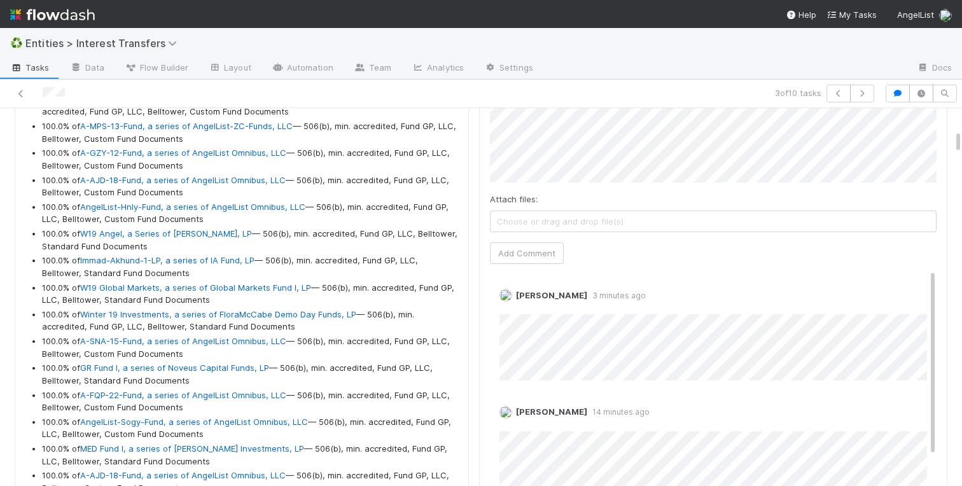
scroll to position [0, 0]
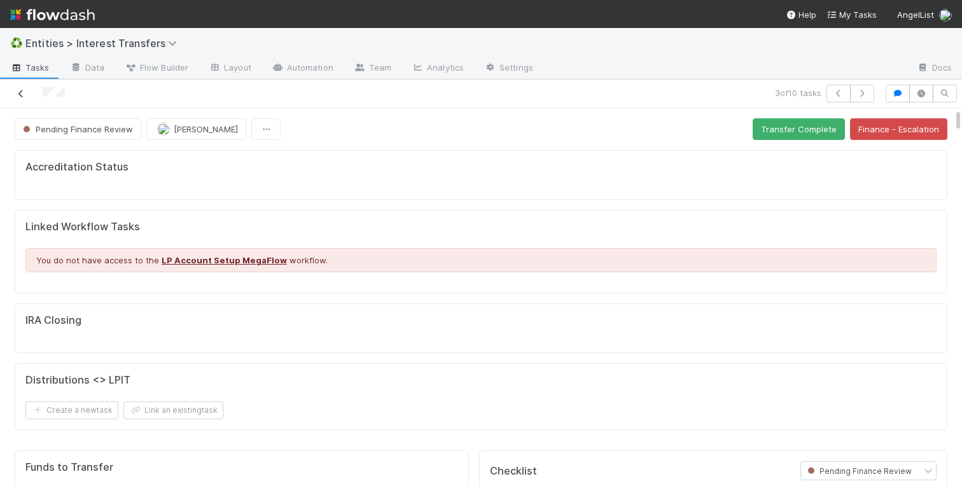
click at [22, 94] on icon at bounding box center [21, 94] width 13 height 8
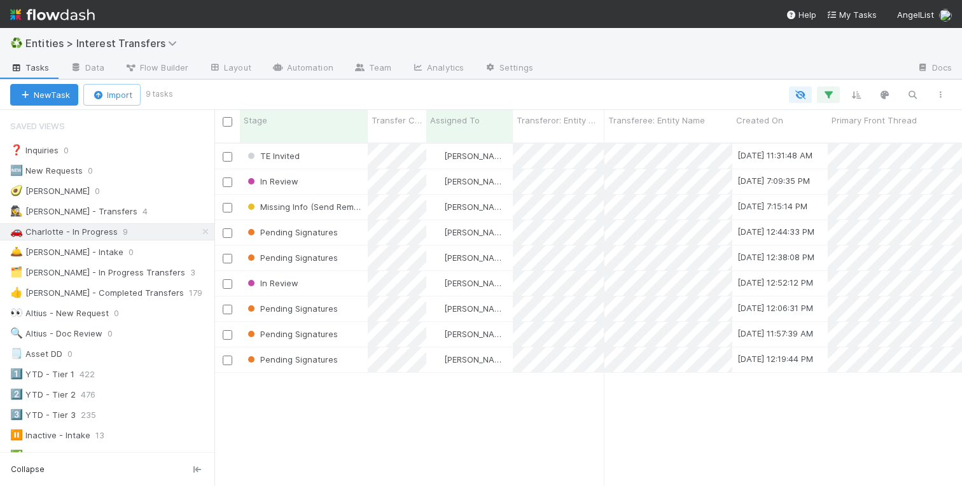
scroll to position [0, 1]
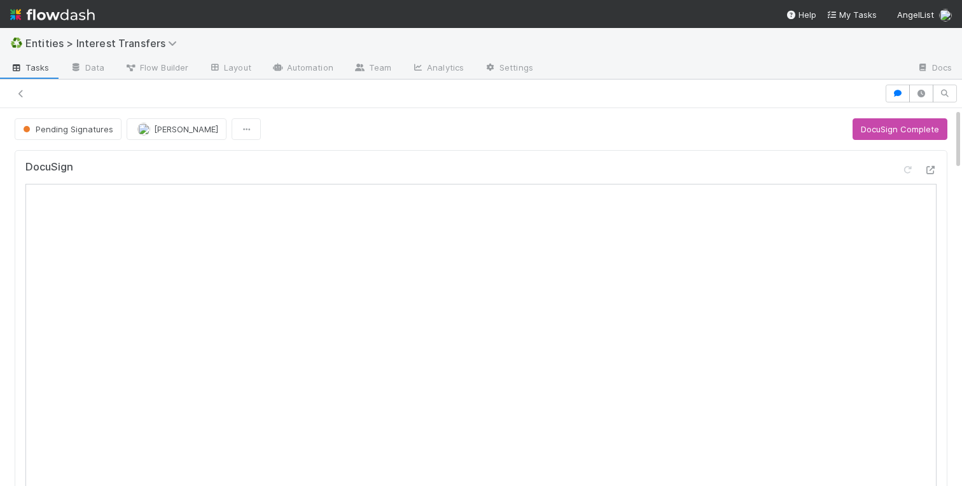
scroll to position [1, 1]
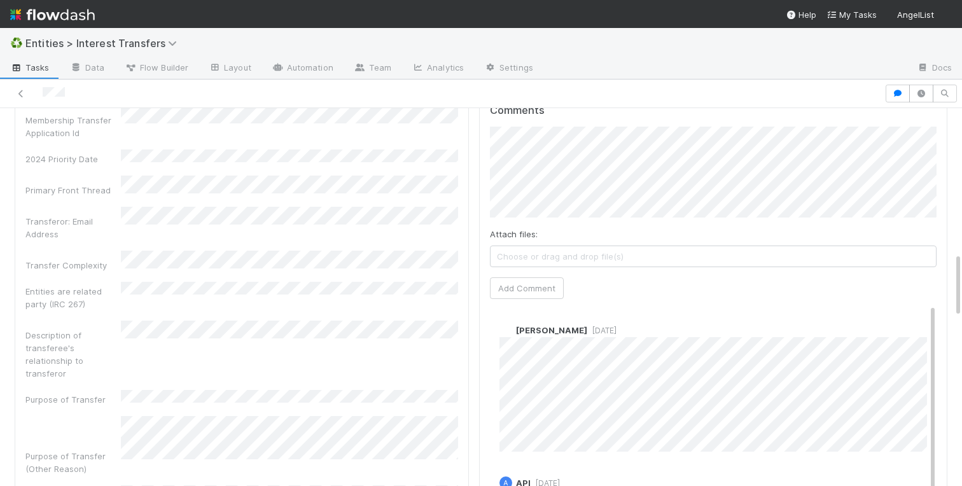
scroll to position [846, 0]
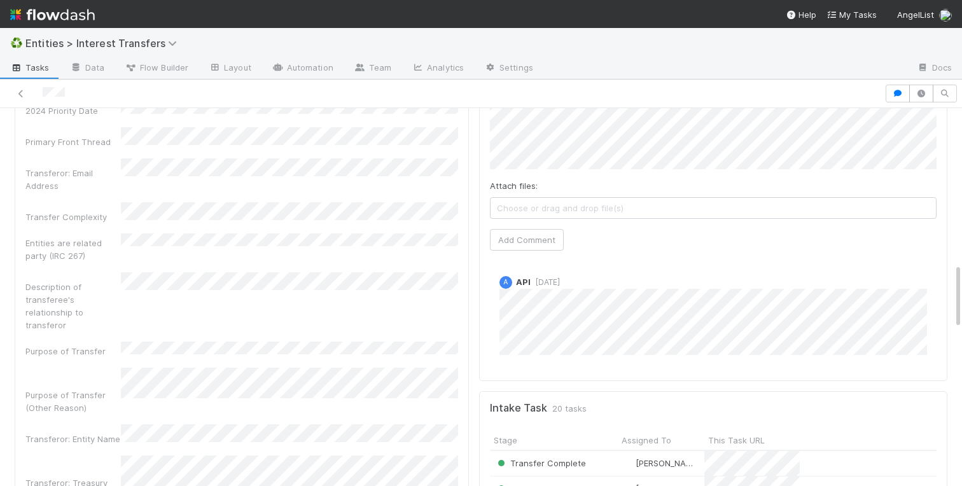
scroll to position [894, 0]
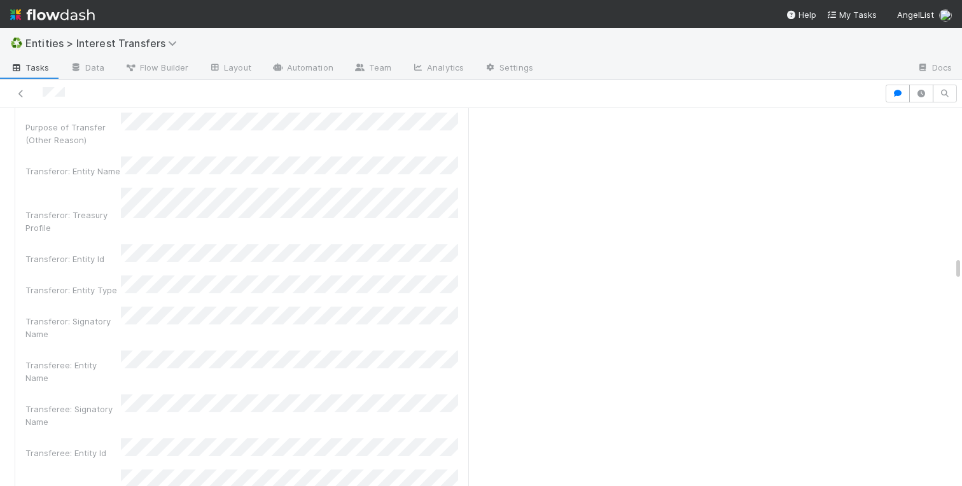
scroll to position [14450, 0]
